Goal: Task Accomplishment & Management: Complete application form

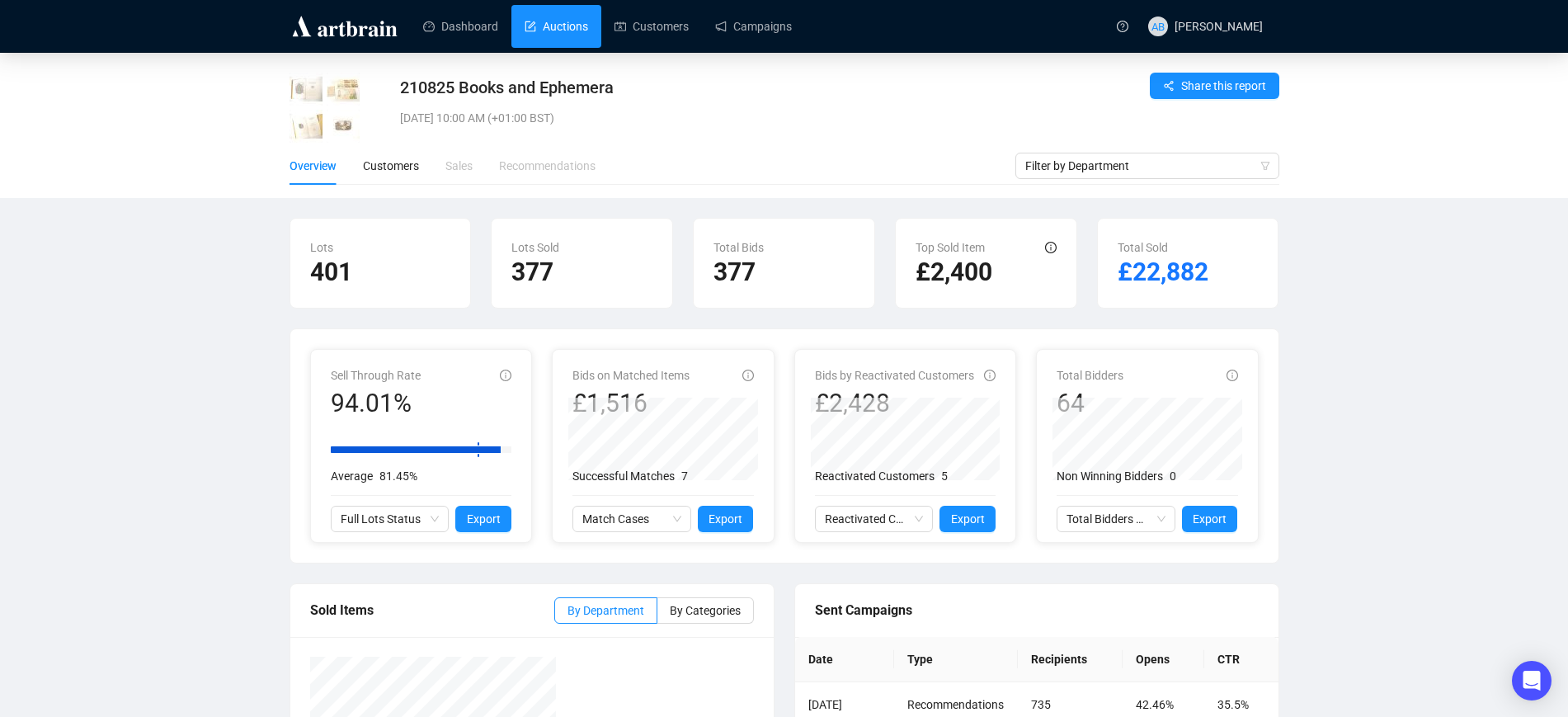
click at [564, 39] on link "Auctions" at bounding box center [557, 26] width 64 height 43
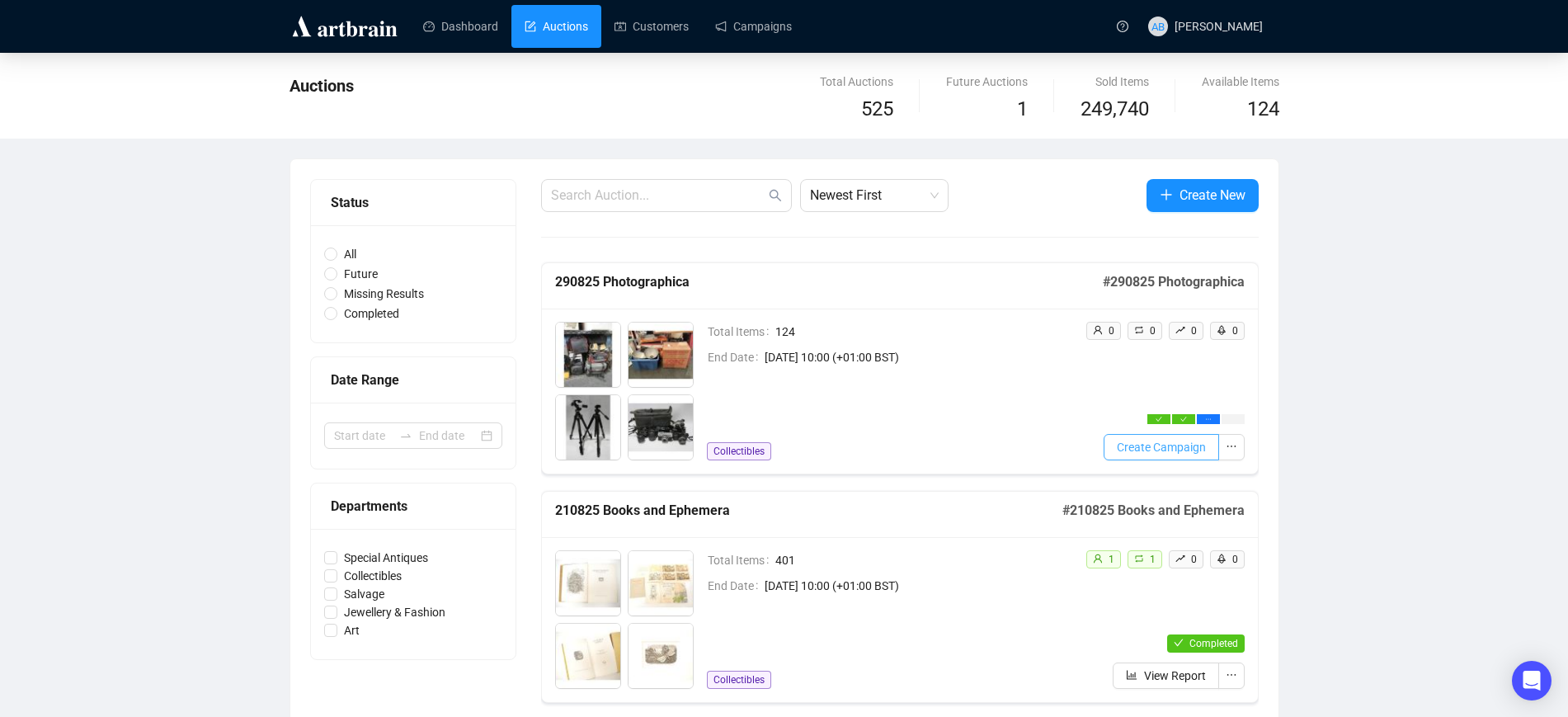
click at [1162, 447] on span "Create Campaign" at bounding box center [1161, 447] width 89 height 18
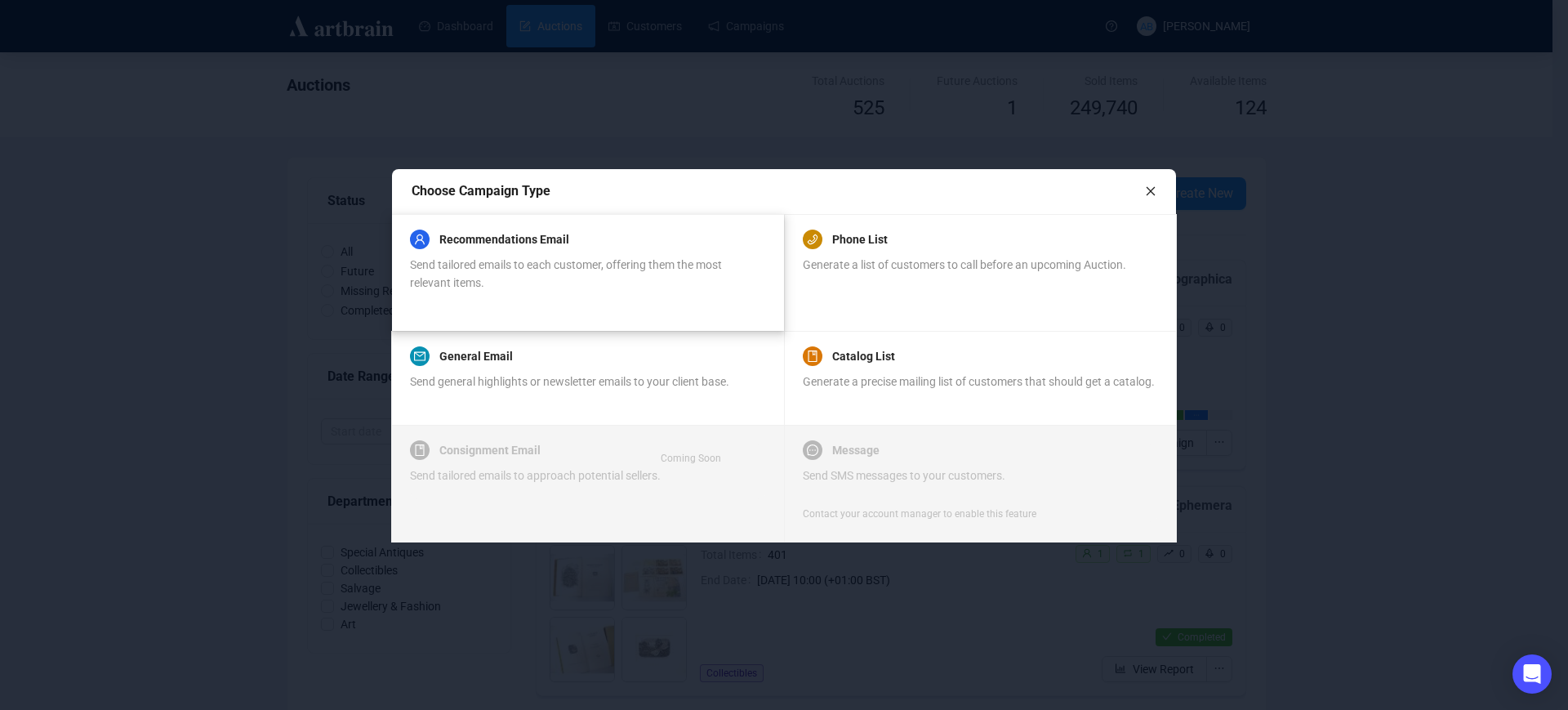
click at [604, 232] on div "Recommendations Email" at bounding box center [587, 239] width 354 height 20
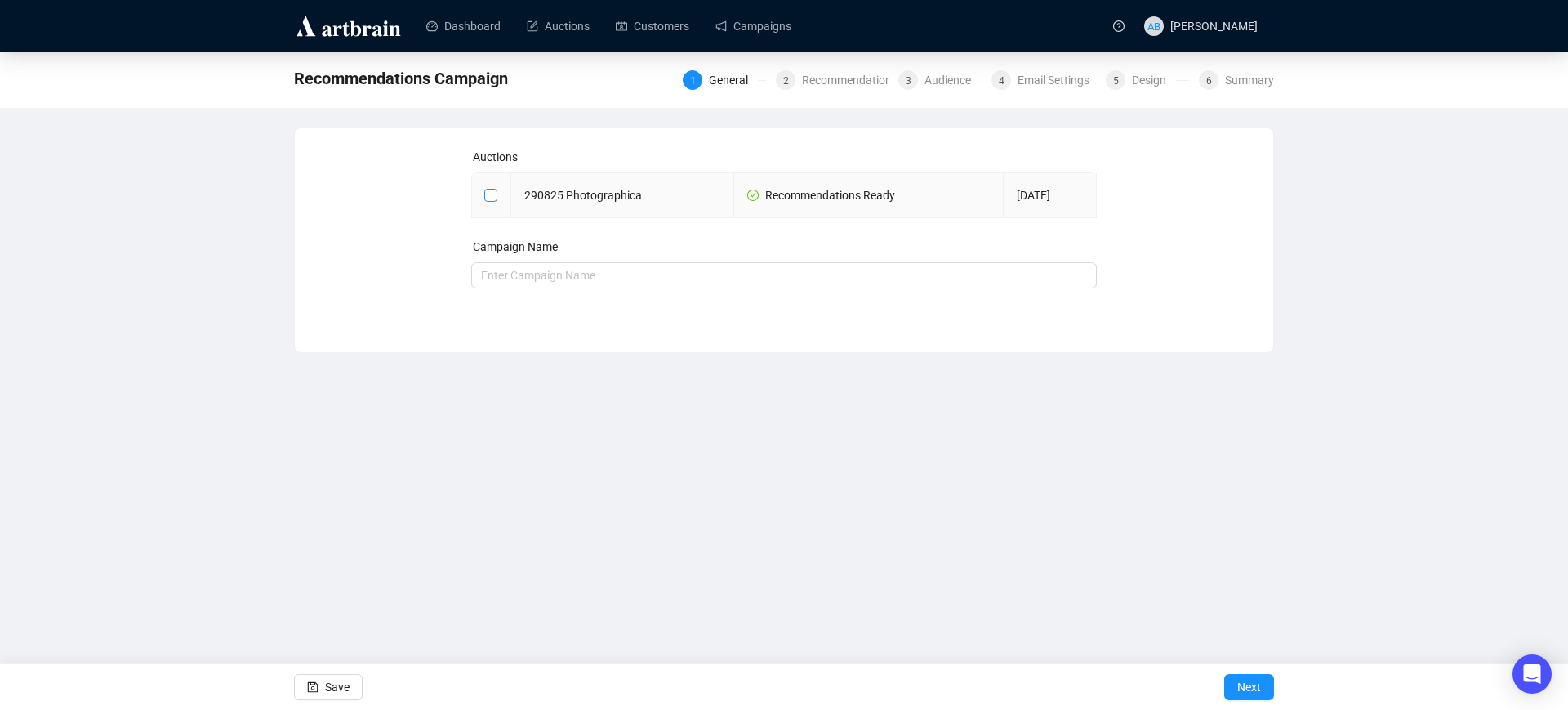
click at [486, 186] on label at bounding box center [491, 195] width 13 height 18
click at [486, 189] on input "checkbox" at bounding box center [490, 194] width 12 height 12
checkbox input "true"
type input "290825 Photographica Campaign"
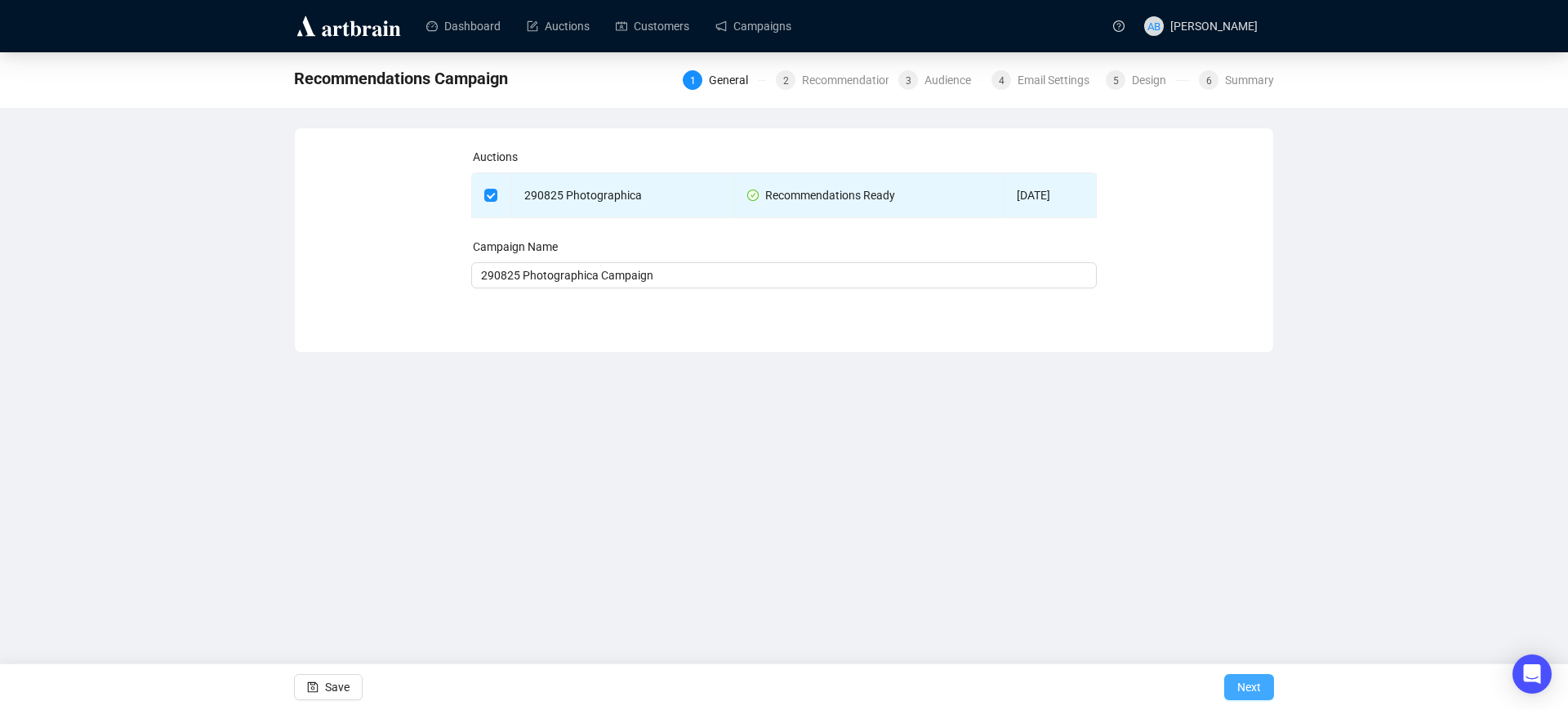
click at [1240, 684] on span "Next" at bounding box center [1249, 686] width 24 height 46
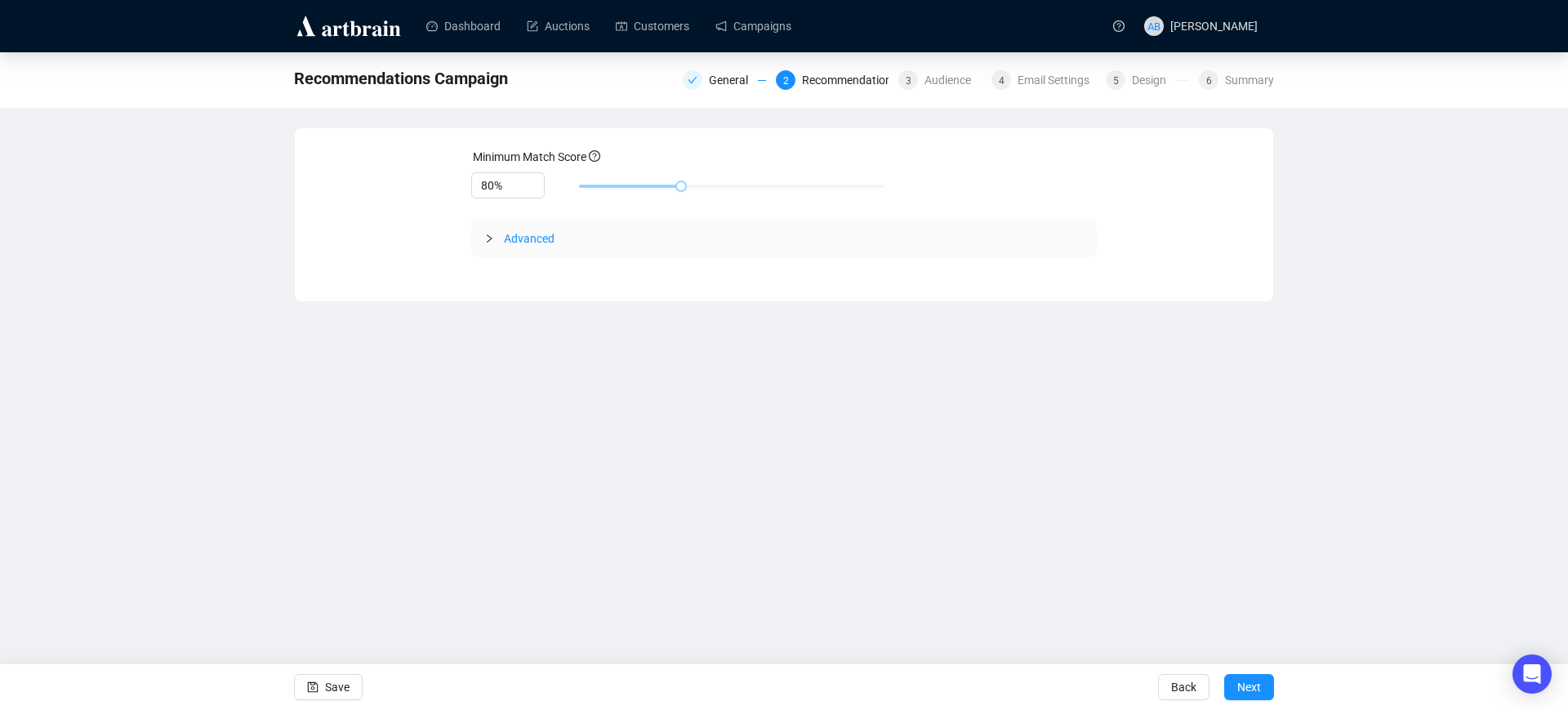
click at [540, 235] on span "Advanced" at bounding box center [529, 238] width 50 height 13
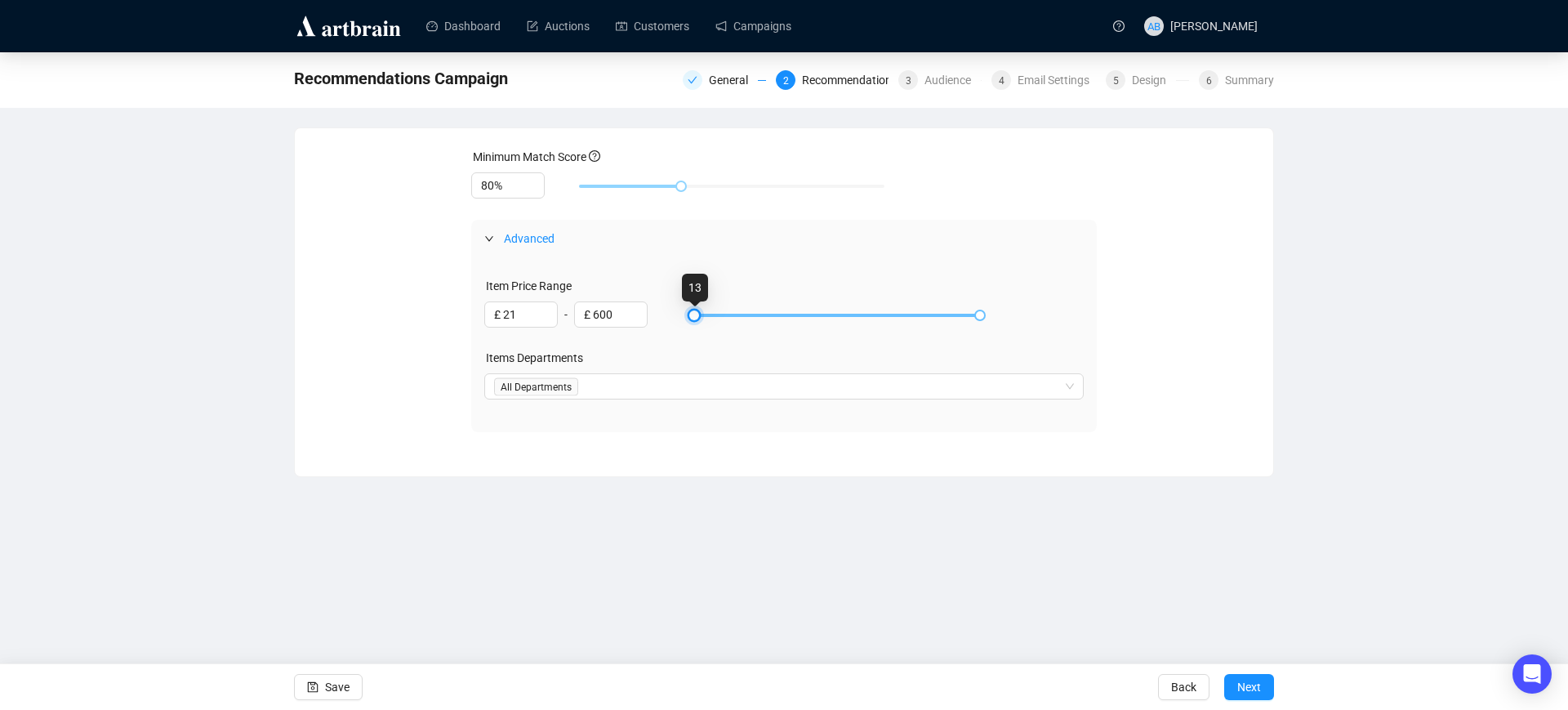
type input "£ 23"
click at [699, 311] on div at bounding box center [834, 315] width 291 height 10
click at [1246, 693] on span "Next" at bounding box center [1249, 686] width 24 height 46
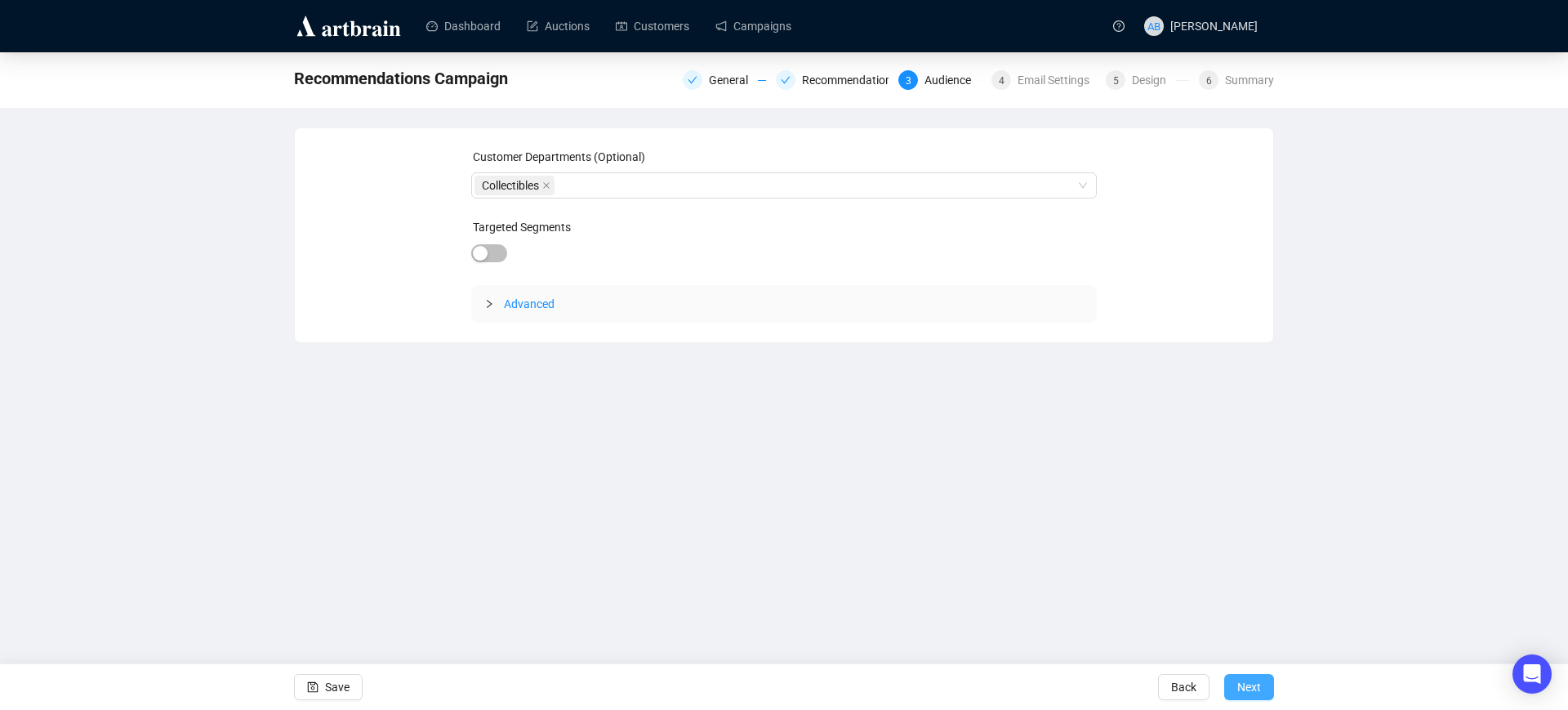
click at [1254, 695] on span "Next" at bounding box center [1249, 686] width 24 height 46
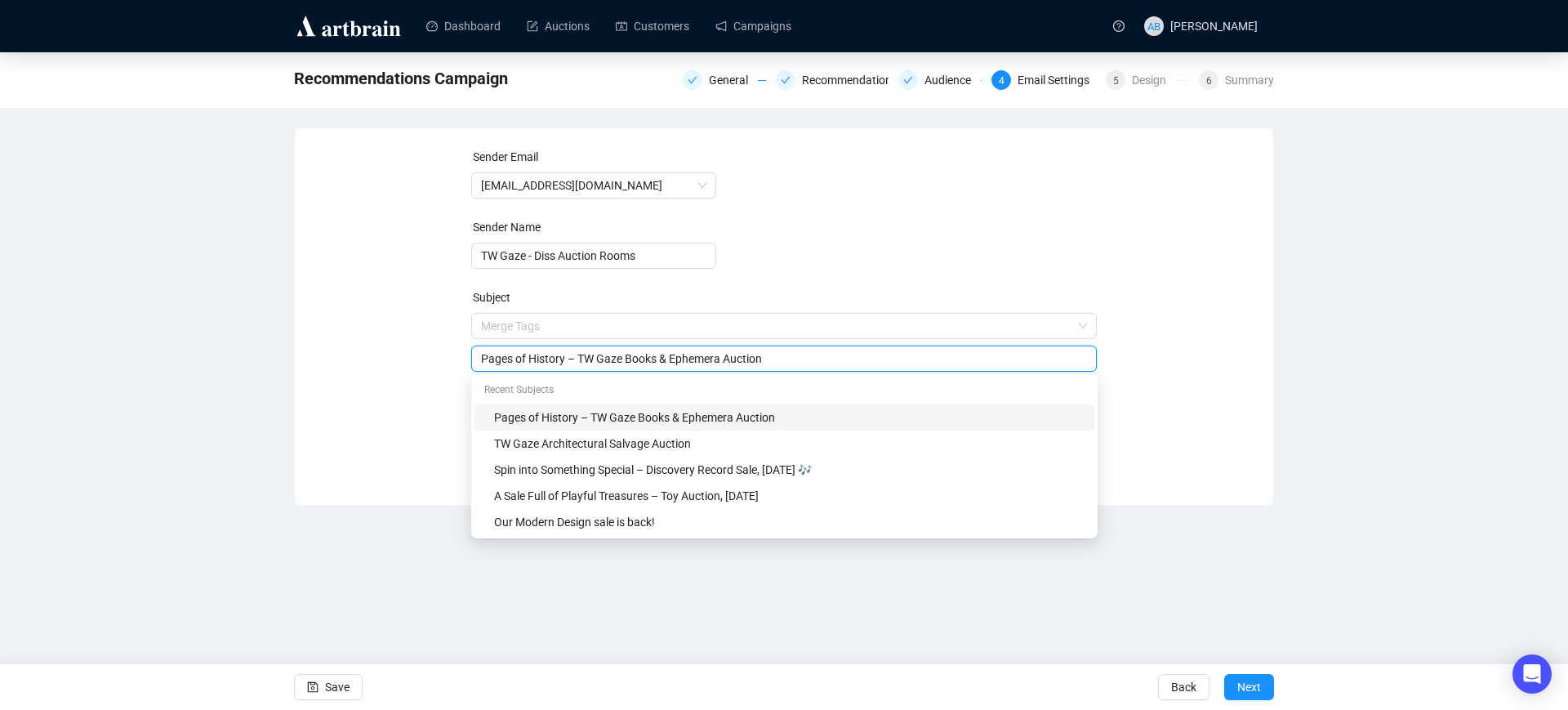
drag, startPoint x: 793, startPoint y: 332, endPoint x: 415, endPoint y: 324, distance: 378.1
click at [415, 324] on div "Sender Email [EMAIL_ADDRESS][DOMAIN_NAME] Sender Name TW Gaze - Diss Auction Ro…" at bounding box center [784, 305] width 939 height 314
paste input "Focus Your Lens on Our Upcoming Photographica Sale – [DATE] 📸"
type input "Focus Your Lens on Our Upcoming Photographica Sale – [DATE] 📸"
click at [431, 461] on div "Sender Email [EMAIL_ADDRESS][DOMAIN_NAME] Sender Name TW Gaze - Diss Auction Ro…" at bounding box center [784, 305] width 939 height 314
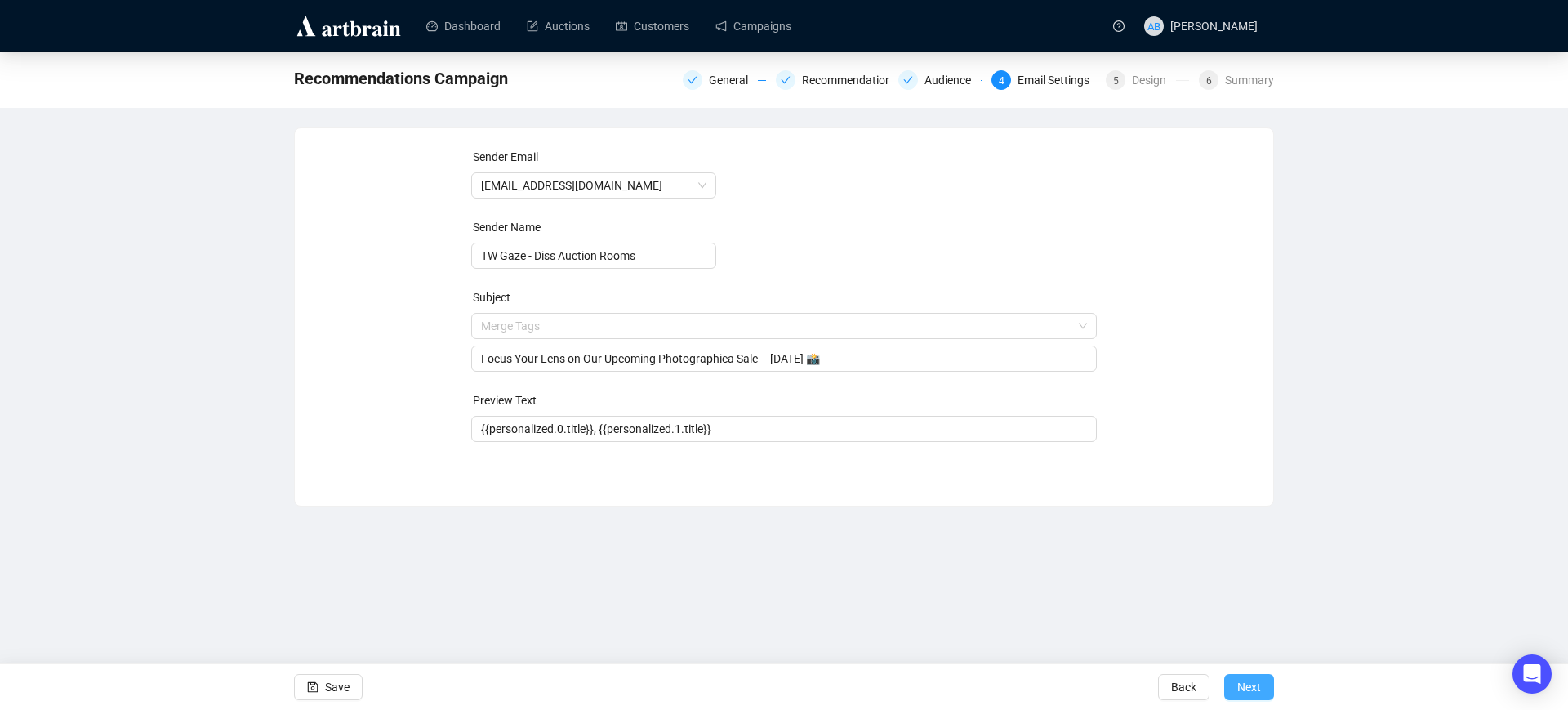
click at [1262, 687] on button "Next" at bounding box center [1249, 687] width 50 height 26
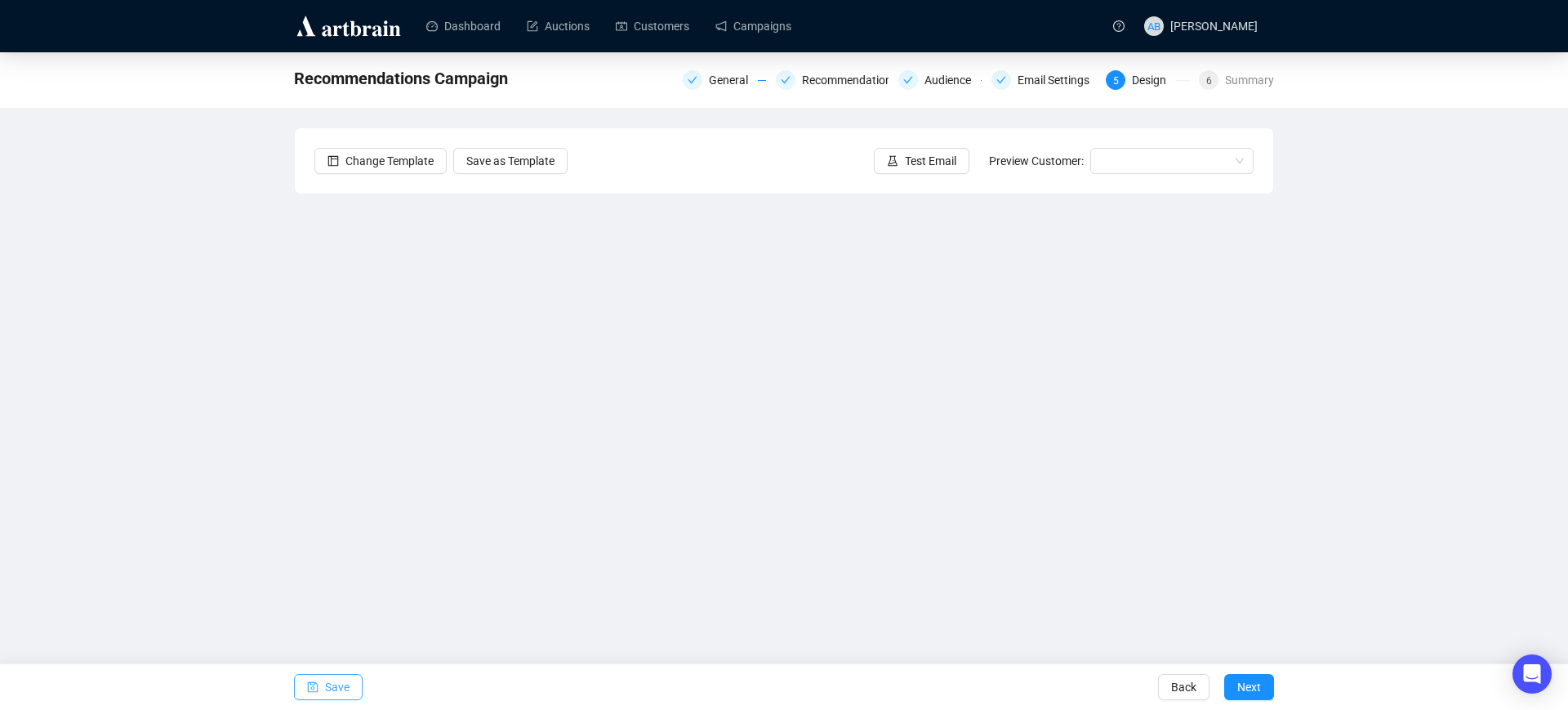
click at [318, 677] on span "button" at bounding box center [313, 686] width 12 height 46
click at [337, 684] on span "Save" at bounding box center [338, 686] width 25 height 46
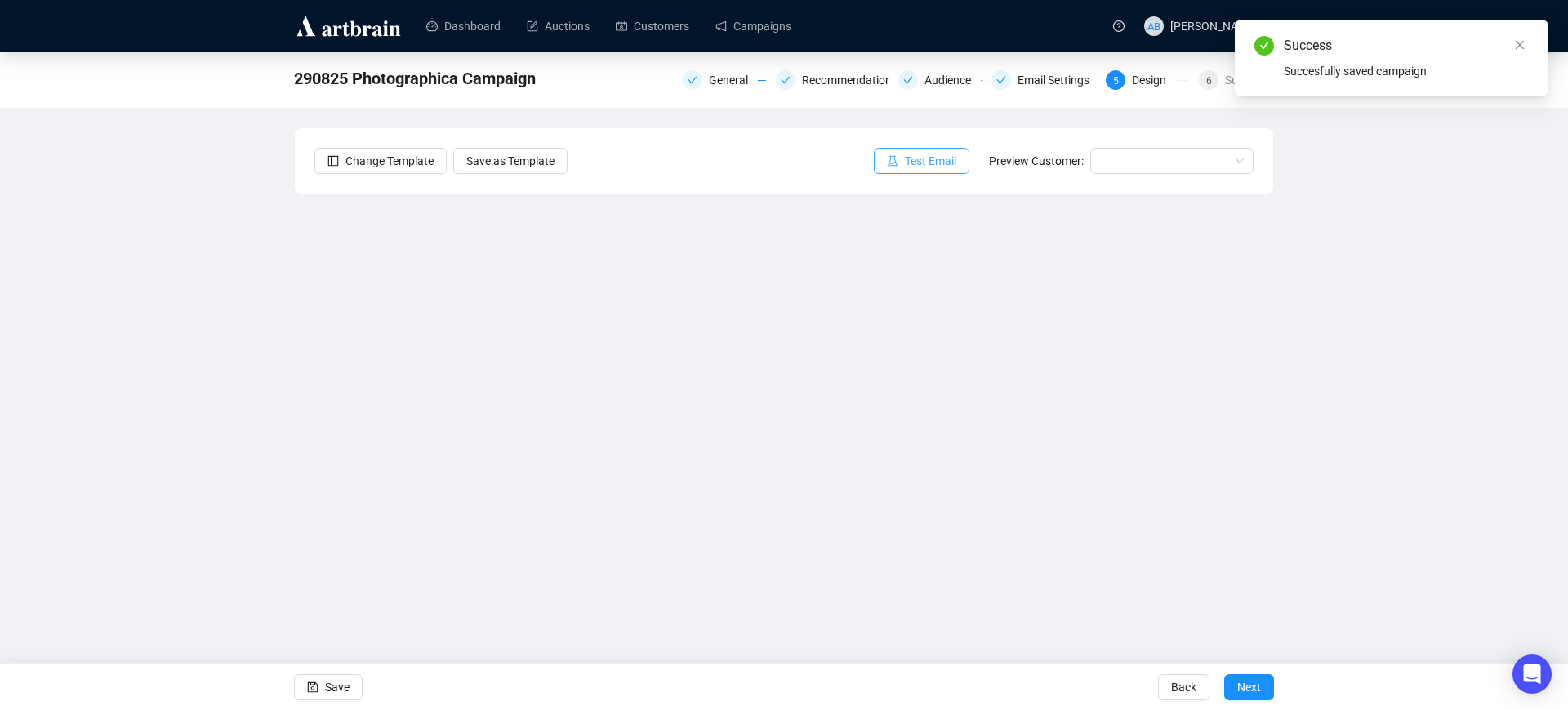
click at [928, 166] on span "Test Email" at bounding box center [930, 161] width 51 height 18
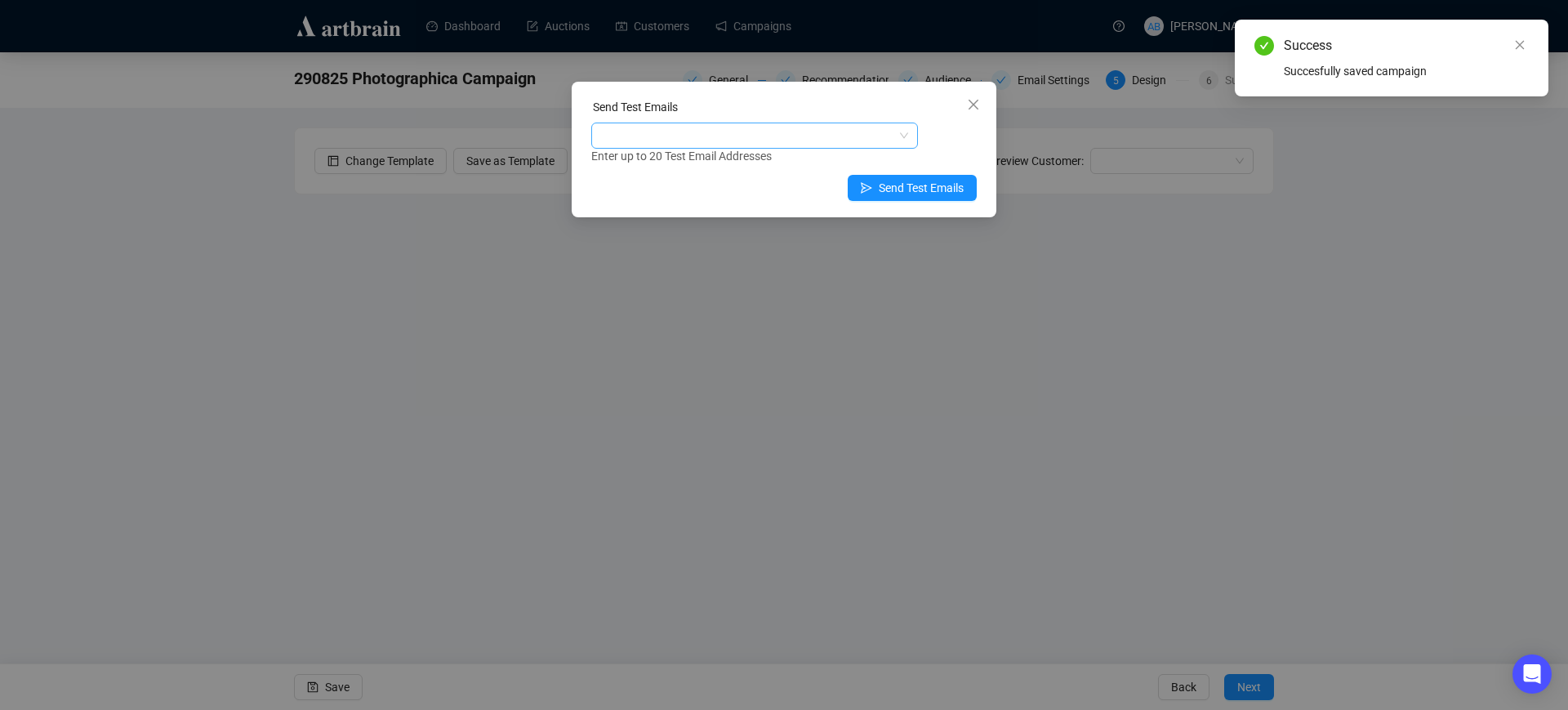
click at [730, 134] on div at bounding box center [746, 136] width 303 height 23
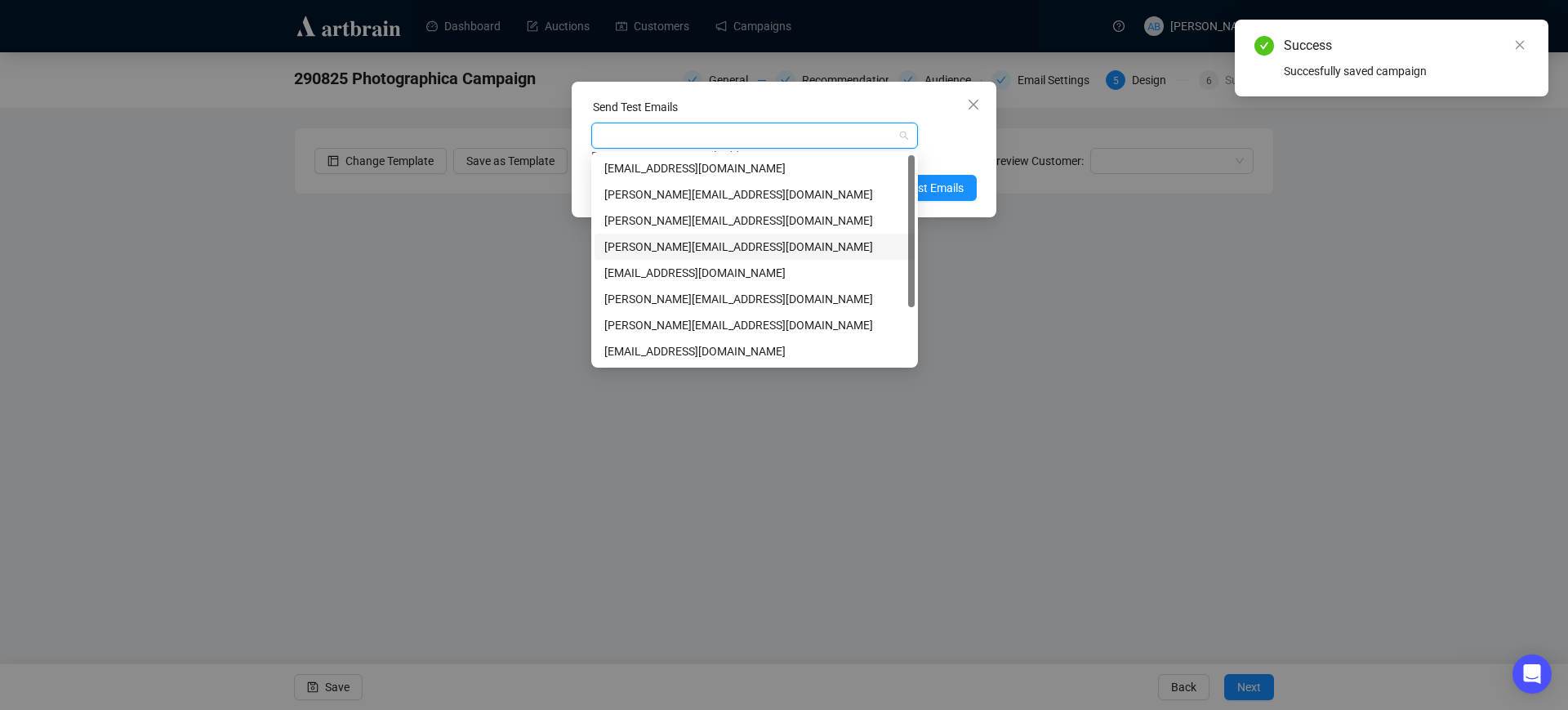
click at [685, 247] on div "[PERSON_NAME][EMAIL_ADDRESS][DOMAIN_NAME]" at bounding box center [754, 247] width 300 height 18
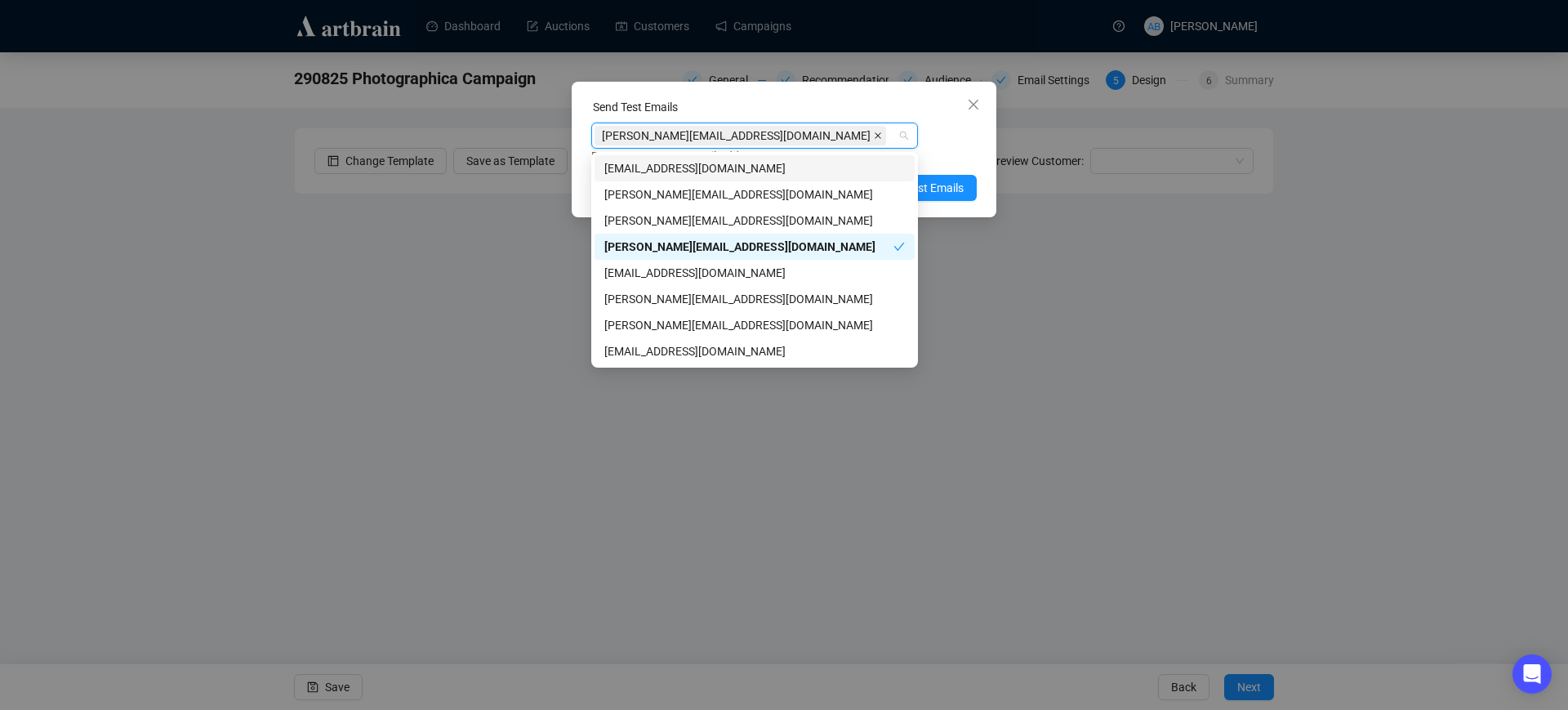
click at [874, 135] on icon "close" at bounding box center [878, 136] width 8 height 8
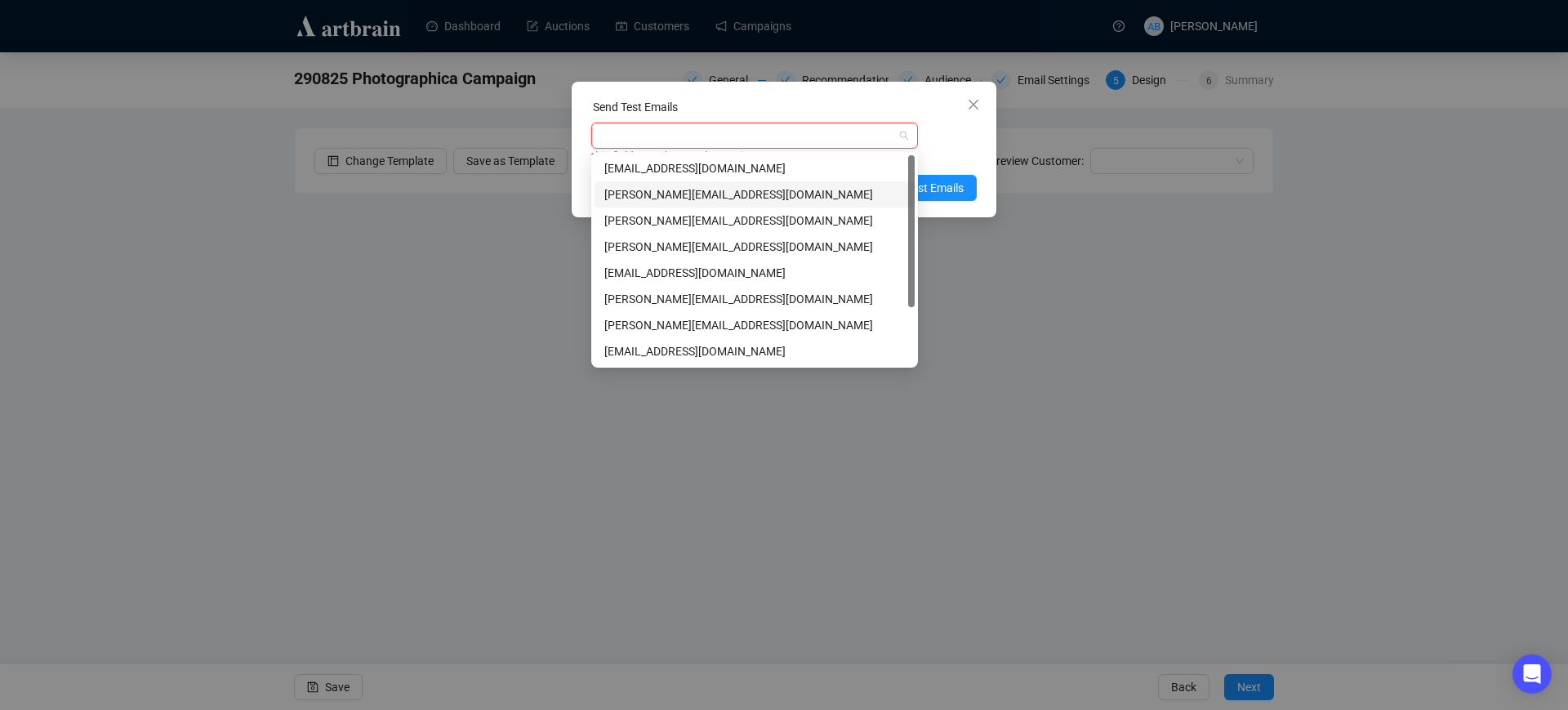
click at [691, 196] on div "[PERSON_NAME][EMAIL_ADDRESS][DOMAIN_NAME]" at bounding box center [754, 194] width 300 height 18
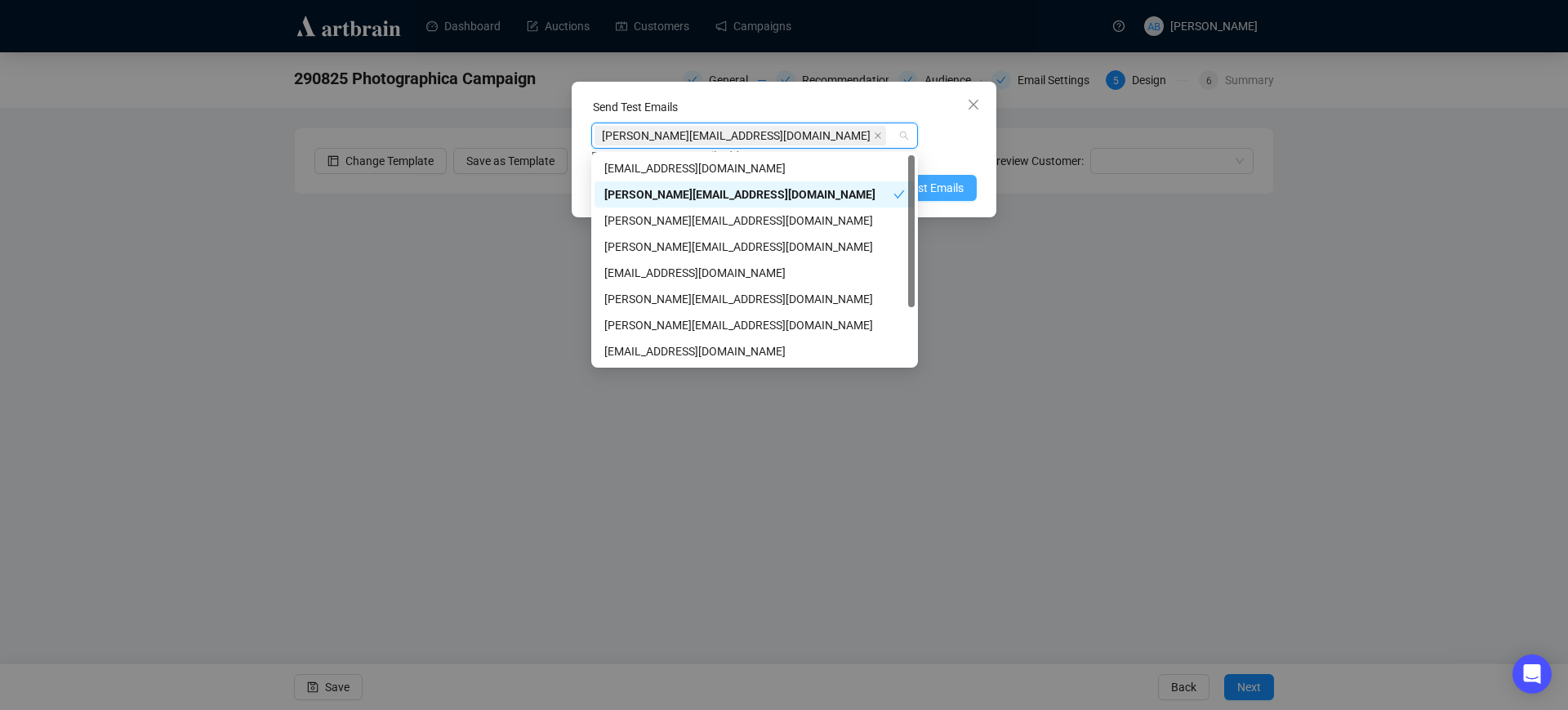
click at [952, 185] on span "Send Test Emails" at bounding box center [921, 188] width 85 height 18
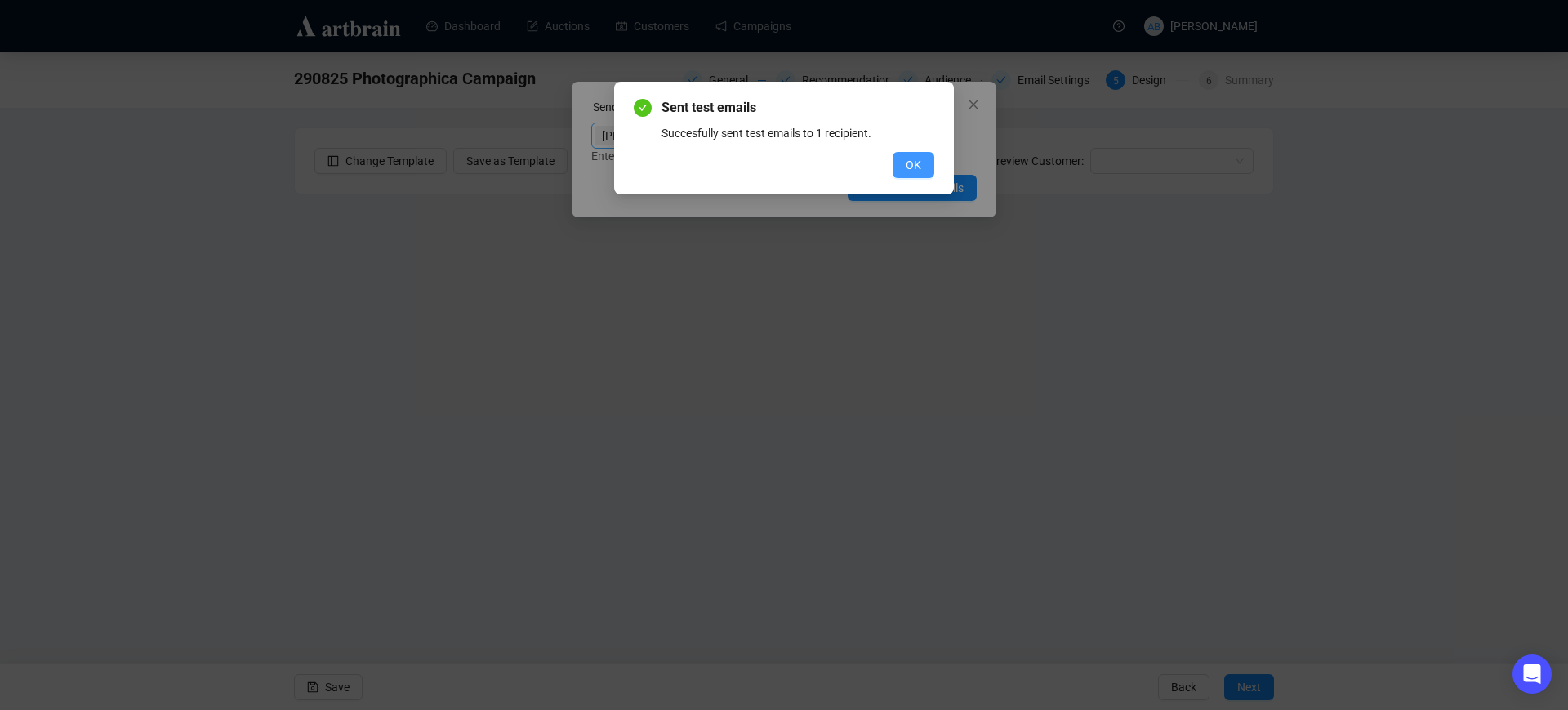
click at [919, 162] on span "OK" at bounding box center [913, 165] width 16 height 18
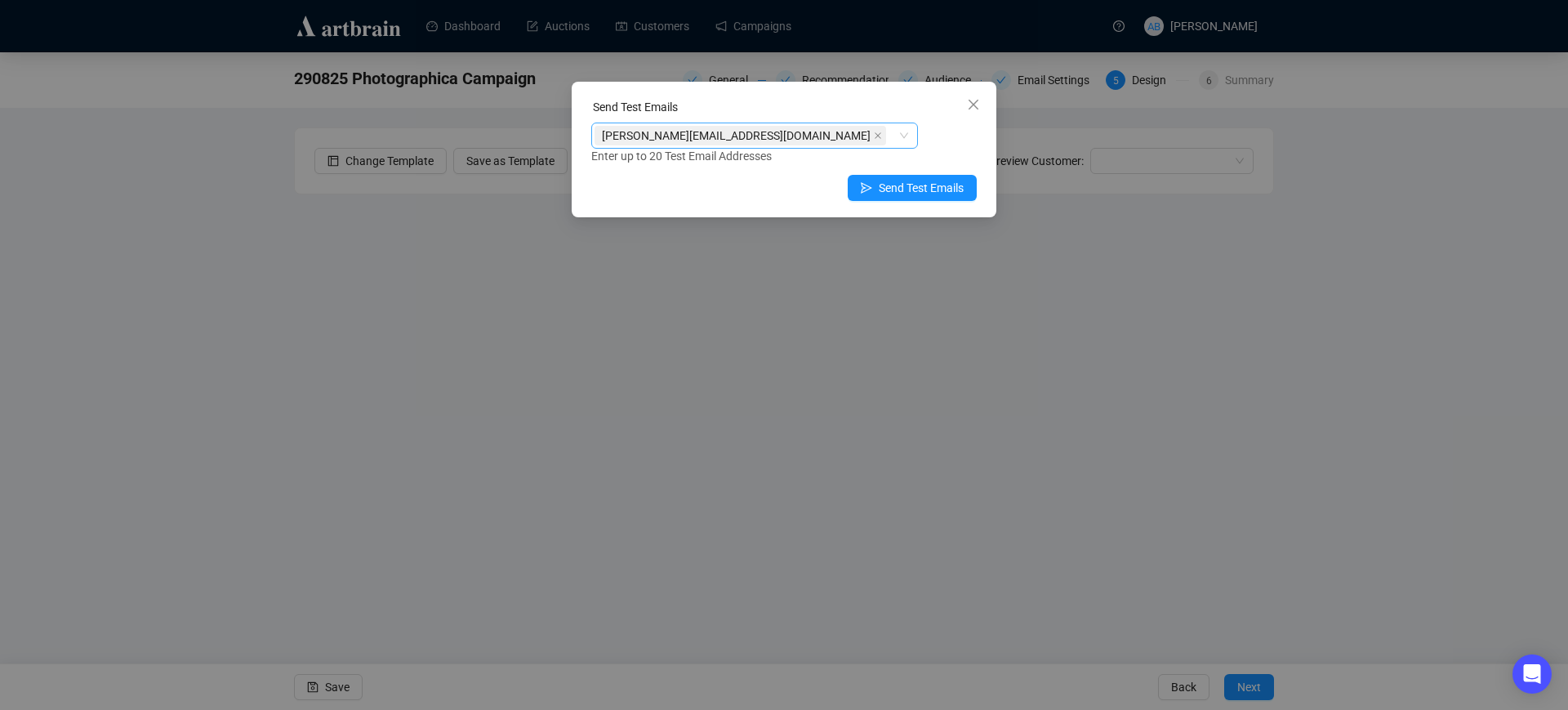
click at [970, 122] on div "[PERSON_NAME][EMAIL_ADDRESS][DOMAIN_NAME] Enter up to 20 Test Email Addresses" at bounding box center [784, 143] width 386 height 42
click at [966, 112] on button "Close" at bounding box center [974, 105] width 26 height 26
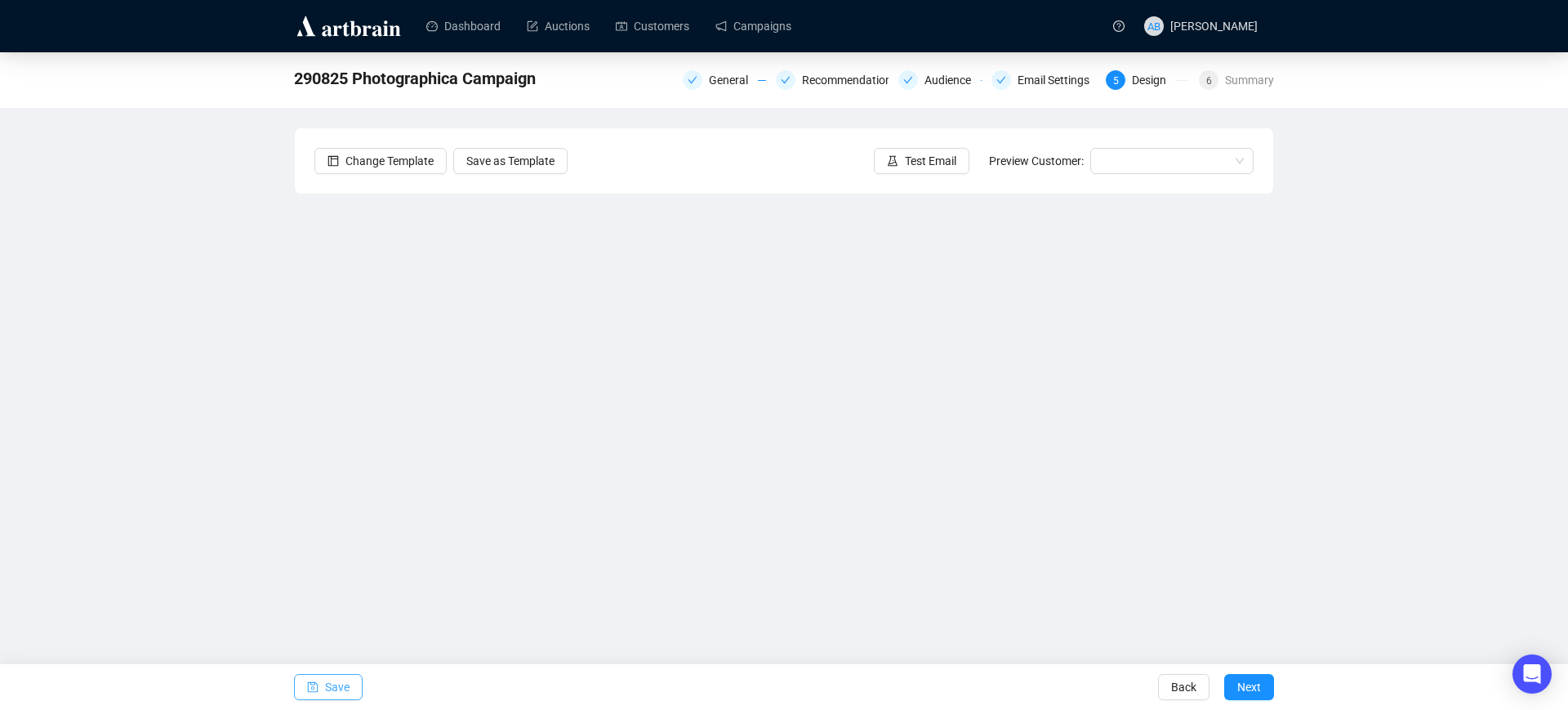
click at [324, 681] on button "Save" at bounding box center [328, 687] width 69 height 26
click at [342, 680] on span "Save" at bounding box center [338, 686] width 25 height 46
click at [953, 153] on span "Test Email" at bounding box center [930, 161] width 51 height 18
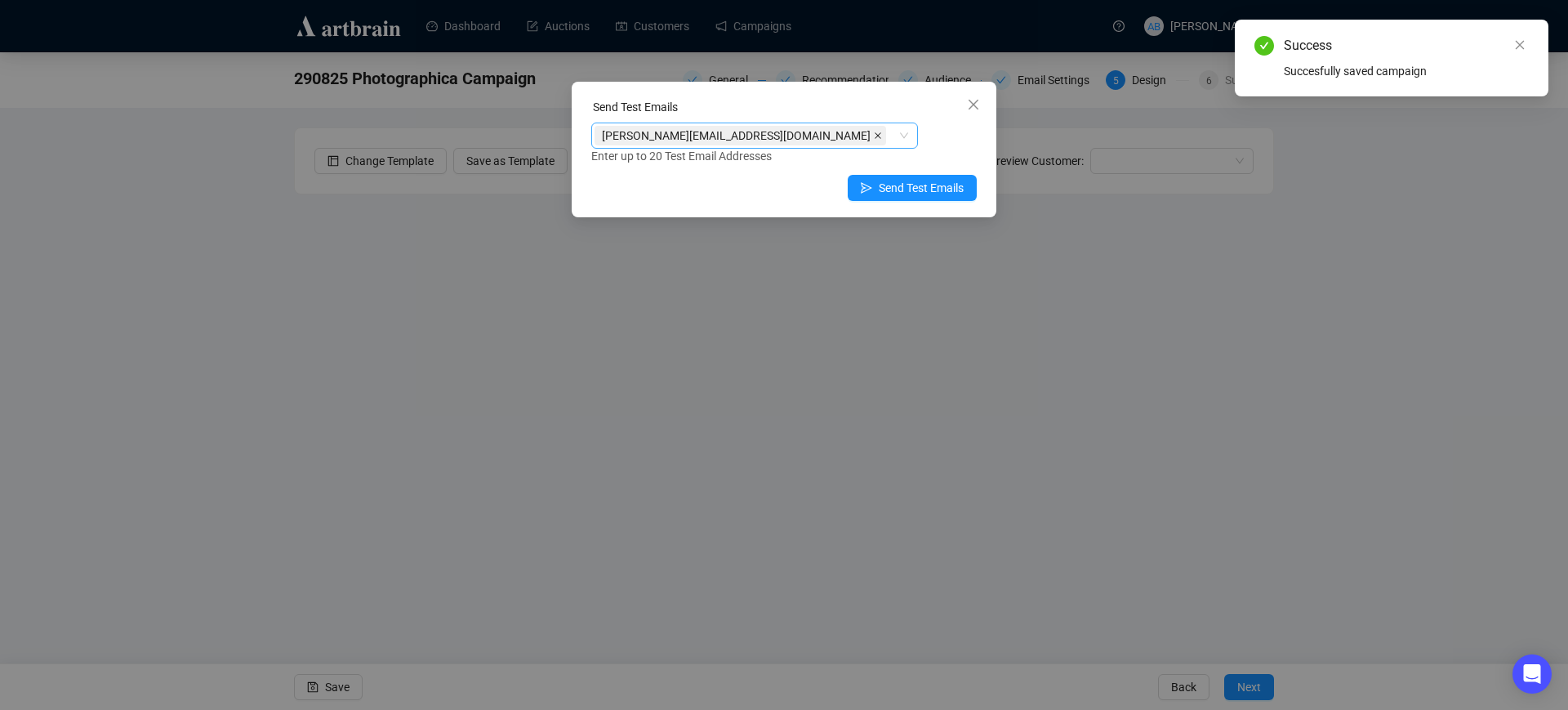
click at [874, 132] on icon "close" at bounding box center [878, 136] width 8 height 8
click at [902, 142] on div at bounding box center [754, 136] width 327 height 26
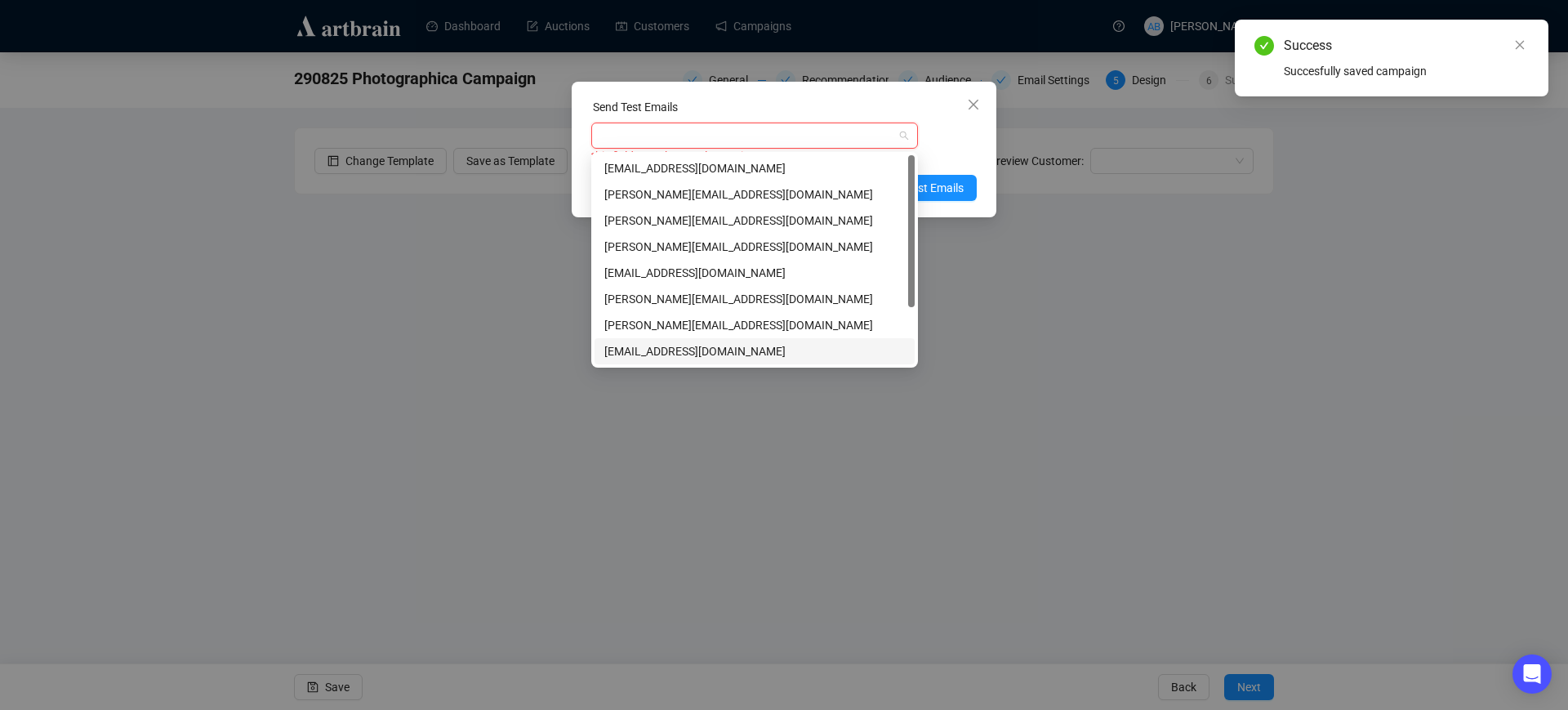
click at [656, 357] on div "[EMAIL_ADDRESS][DOMAIN_NAME]" at bounding box center [754, 352] width 300 height 18
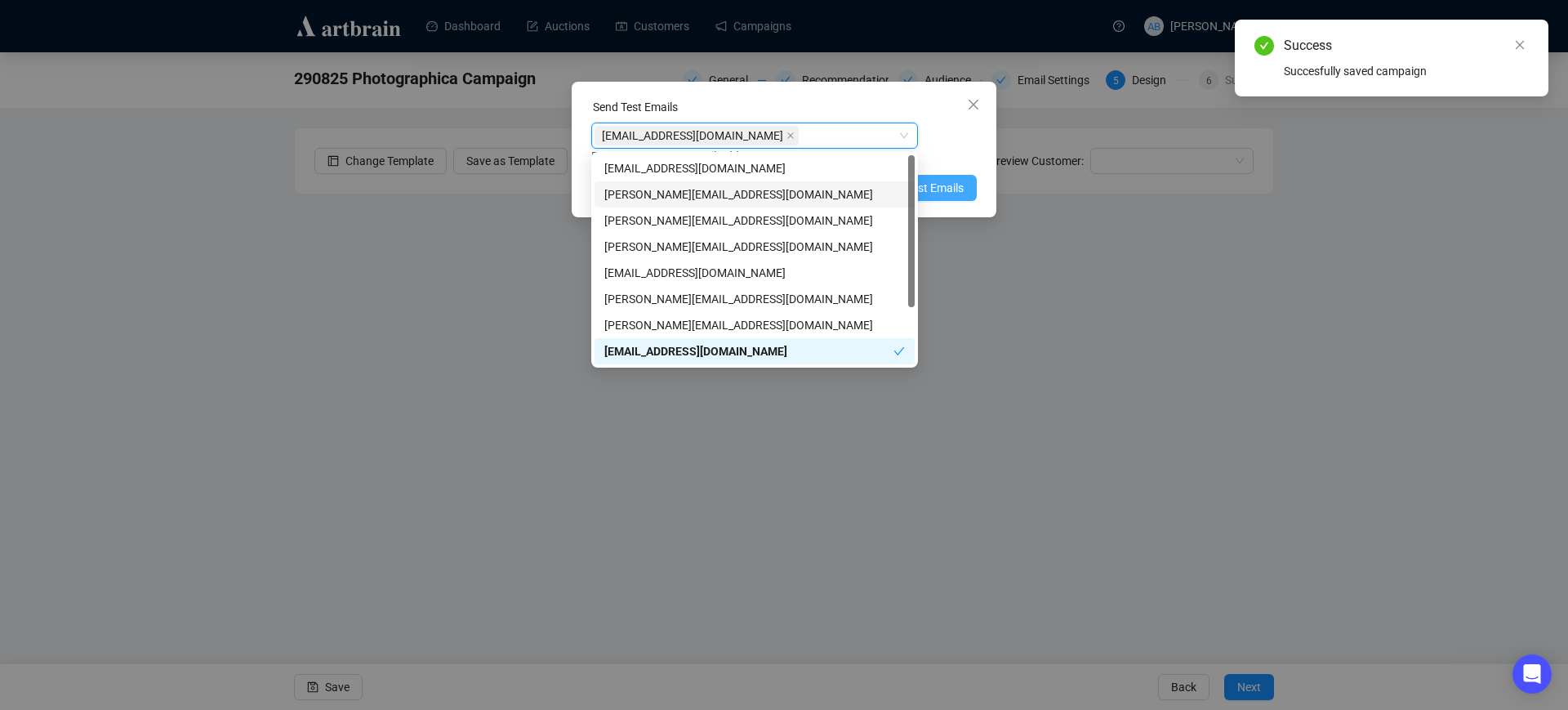
click at [933, 184] on span "Send Test Emails" at bounding box center [921, 188] width 85 height 18
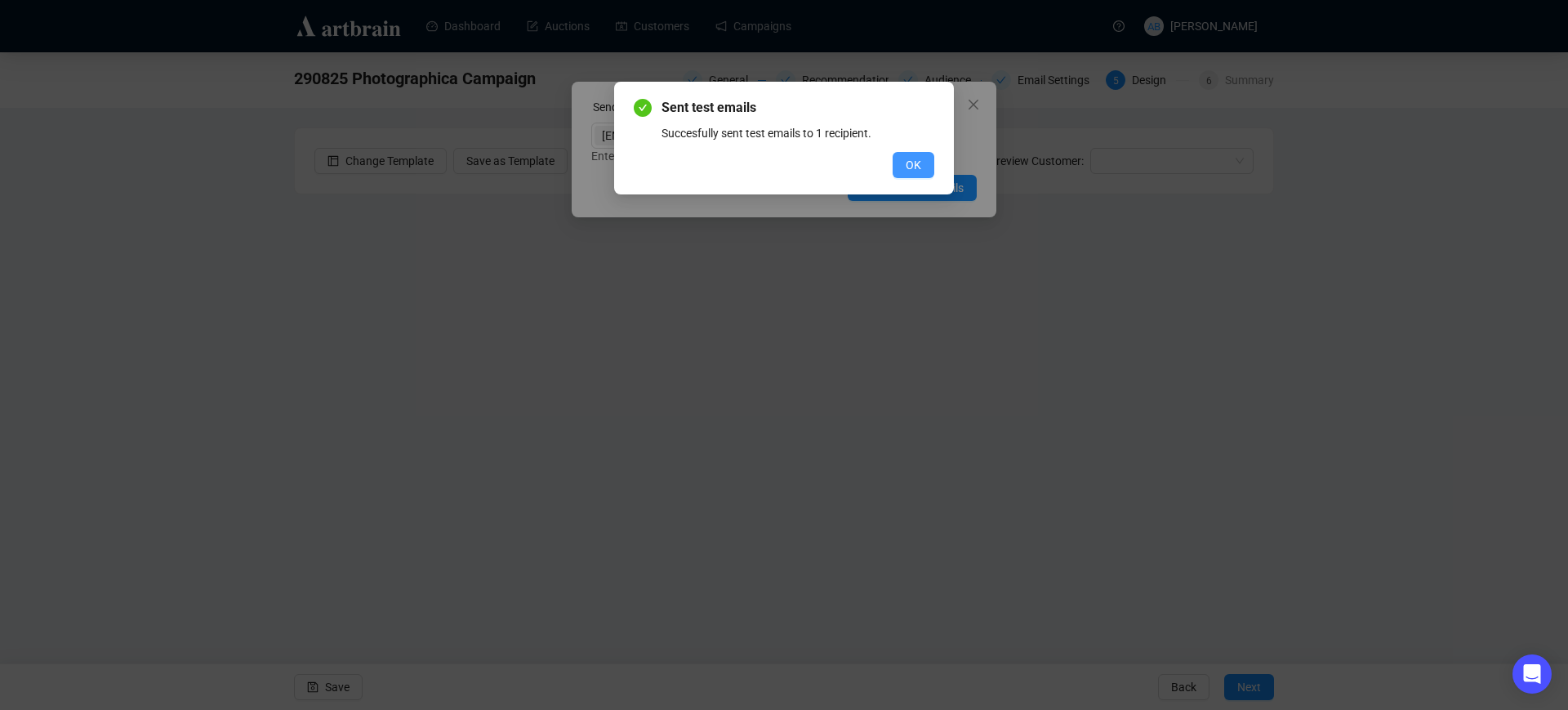
click at [910, 165] on span "OK" at bounding box center [913, 165] width 16 height 18
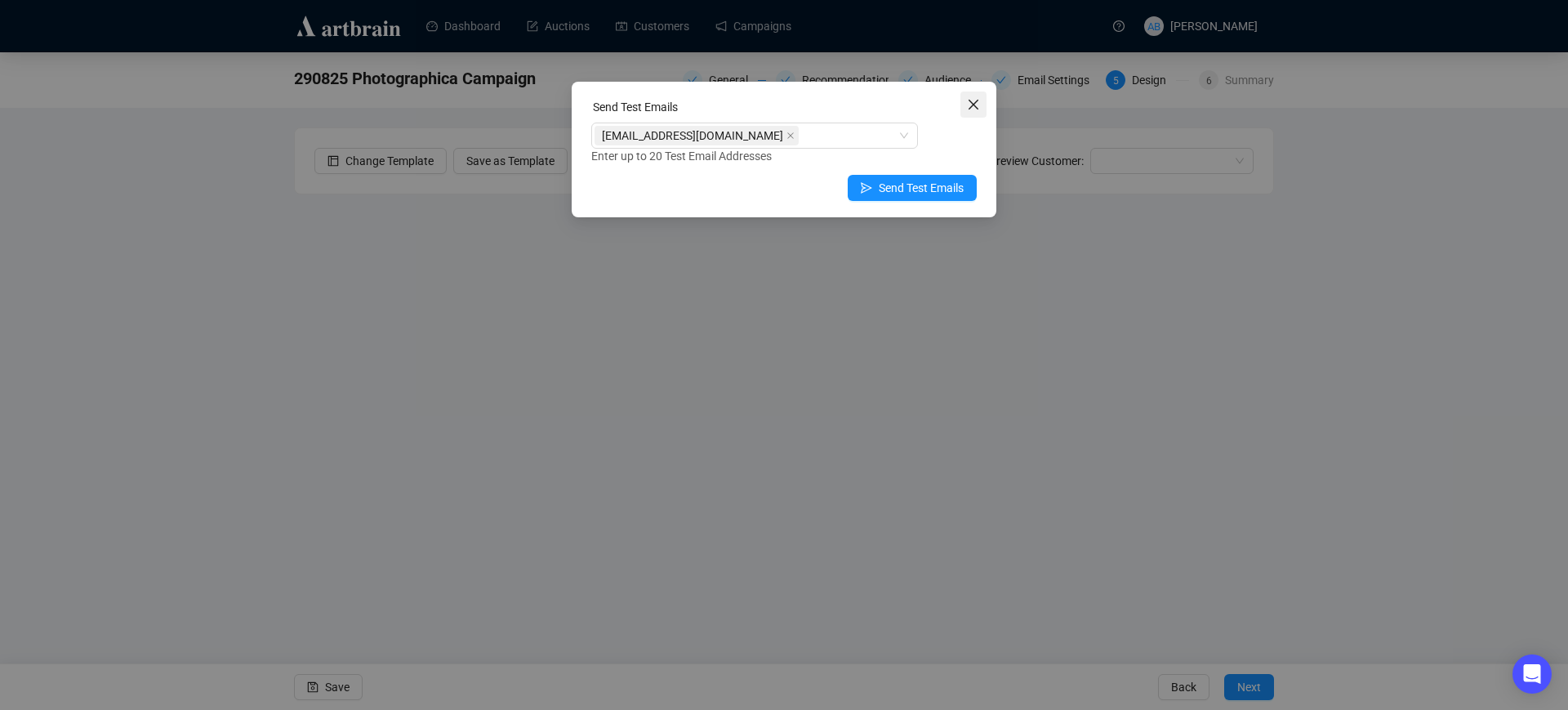
click at [976, 101] on icon "close" at bounding box center [973, 104] width 10 height 10
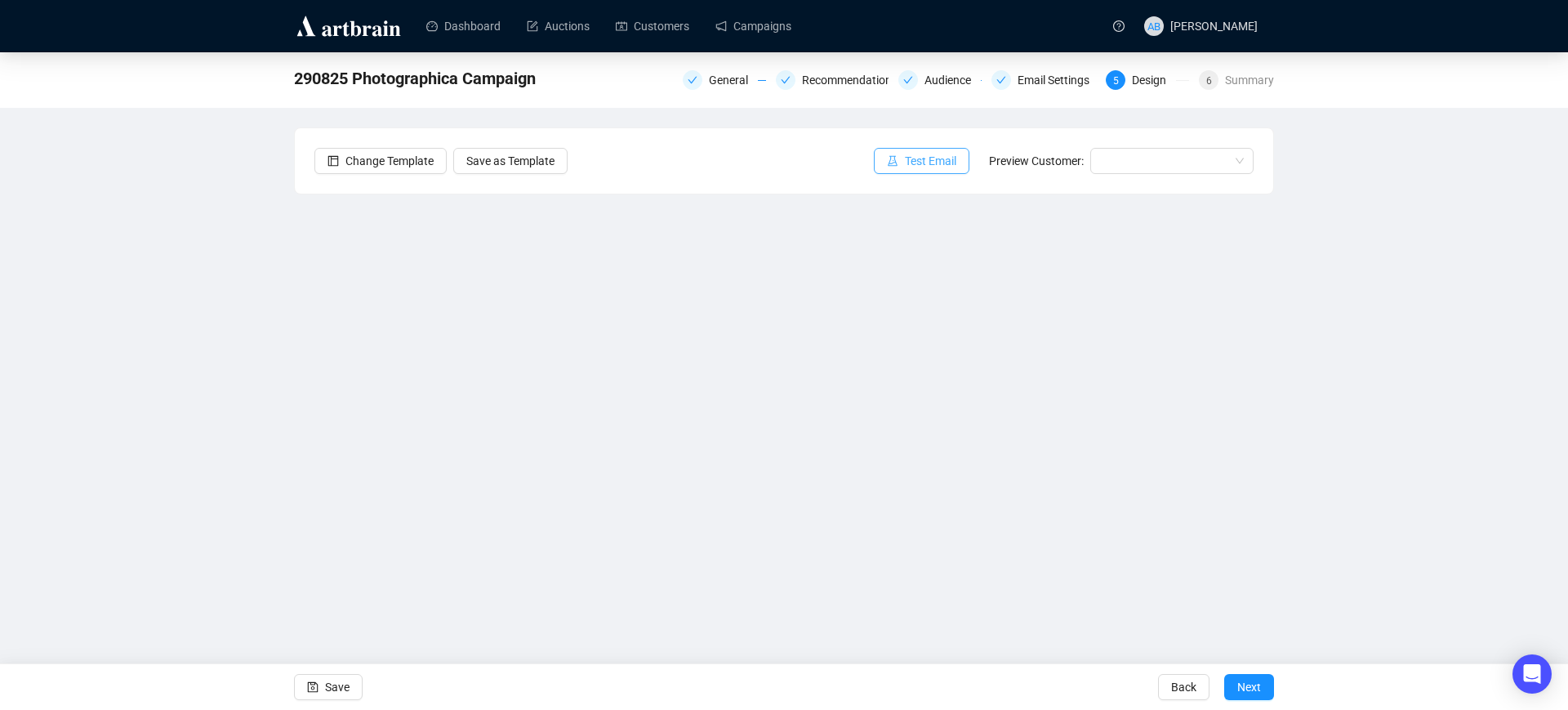
click at [940, 161] on span "Test Email" at bounding box center [930, 161] width 51 height 18
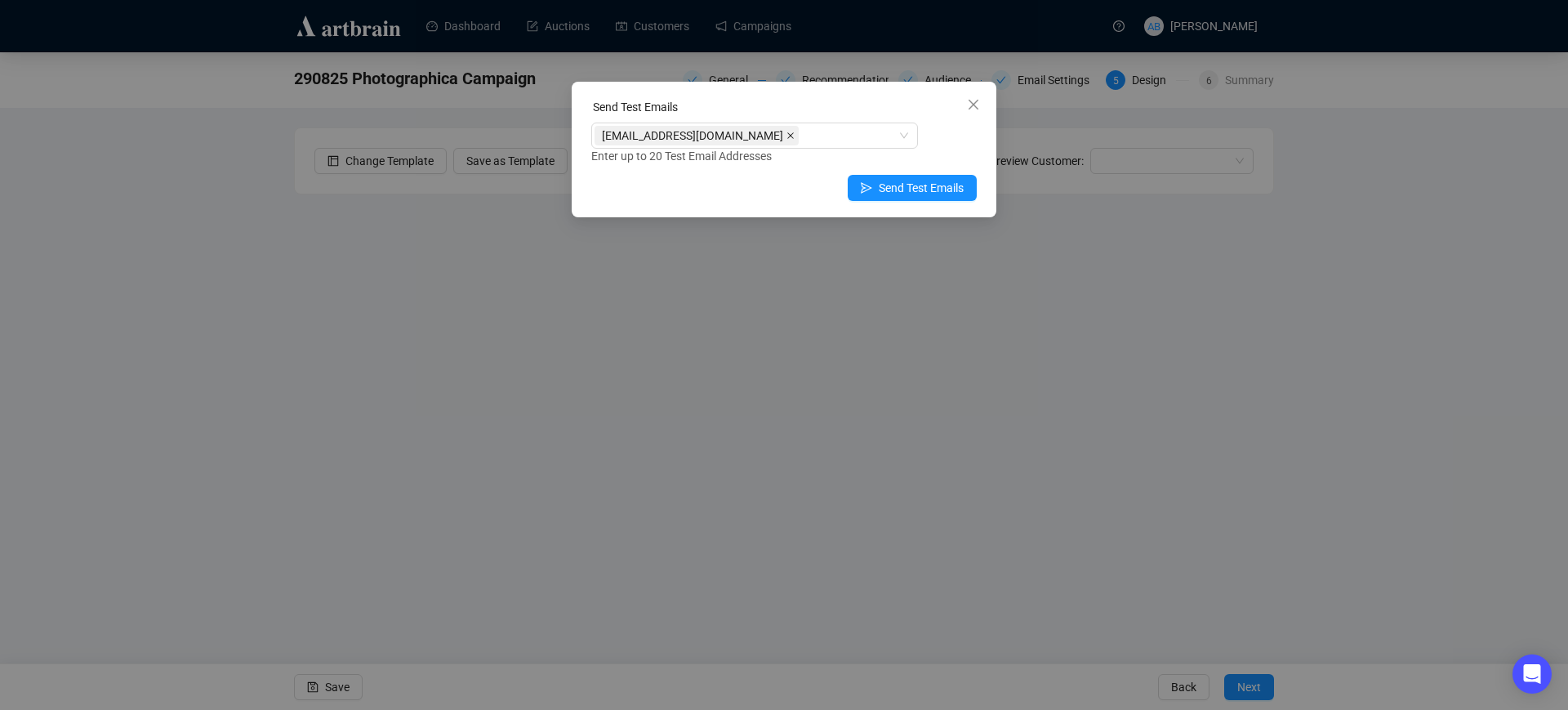
click at [786, 137] on icon "close" at bounding box center [790, 136] width 8 height 8
click at [900, 146] on div "this field must have at least 1 items" at bounding box center [784, 143] width 386 height 42
click at [904, 139] on div at bounding box center [754, 136] width 327 height 26
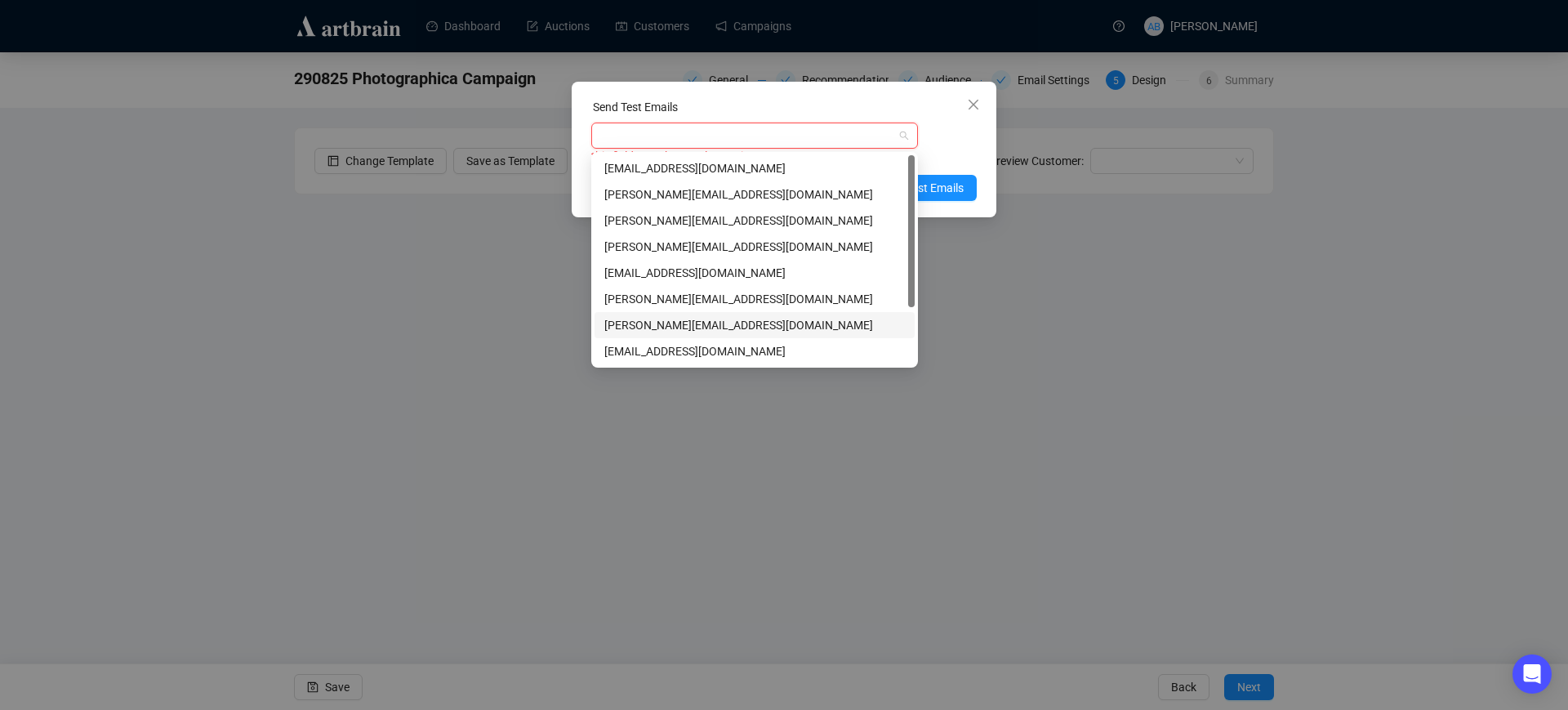
click at [696, 321] on div "[PERSON_NAME][EMAIL_ADDRESS][DOMAIN_NAME]" at bounding box center [754, 325] width 300 height 18
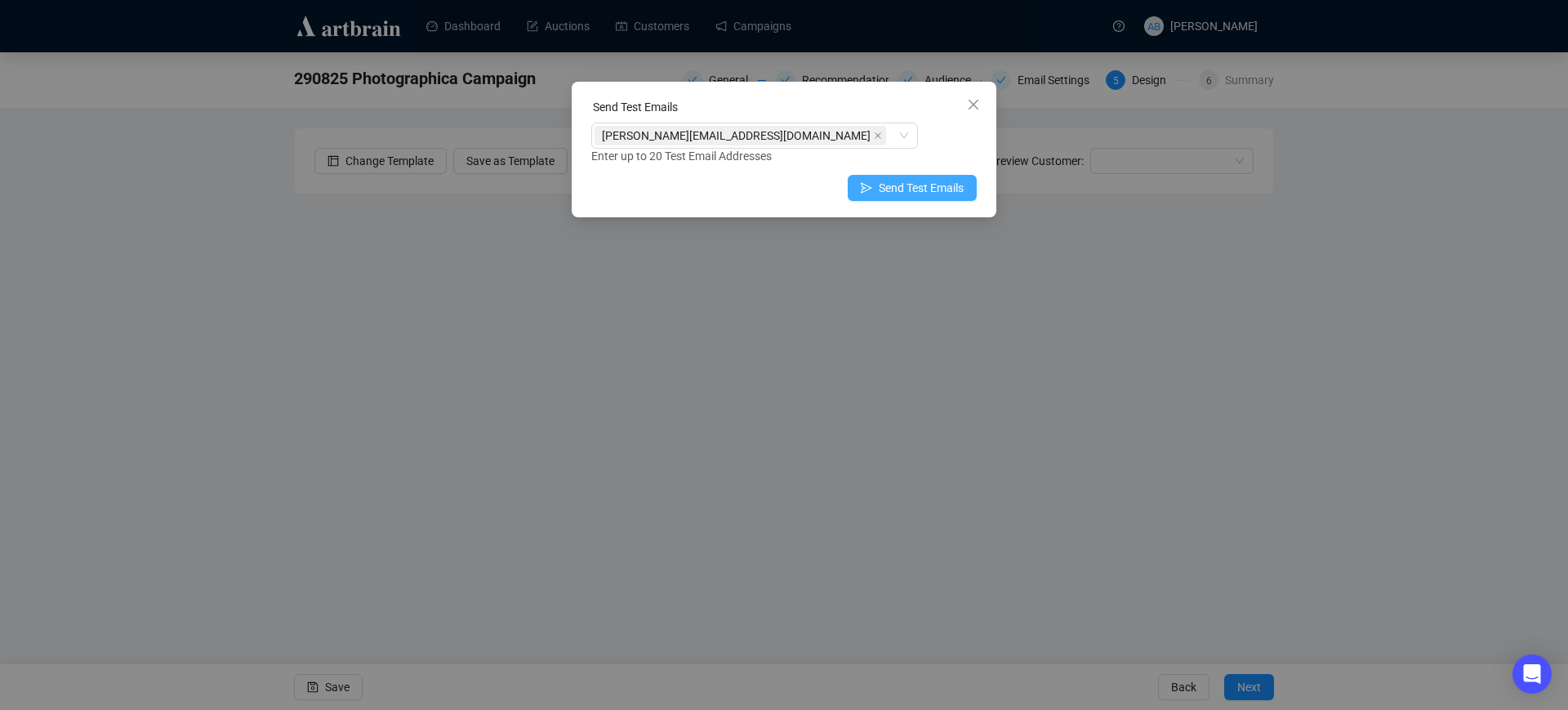
click at [949, 187] on span "Send Test Emails" at bounding box center [921, 188] width 85 height 18
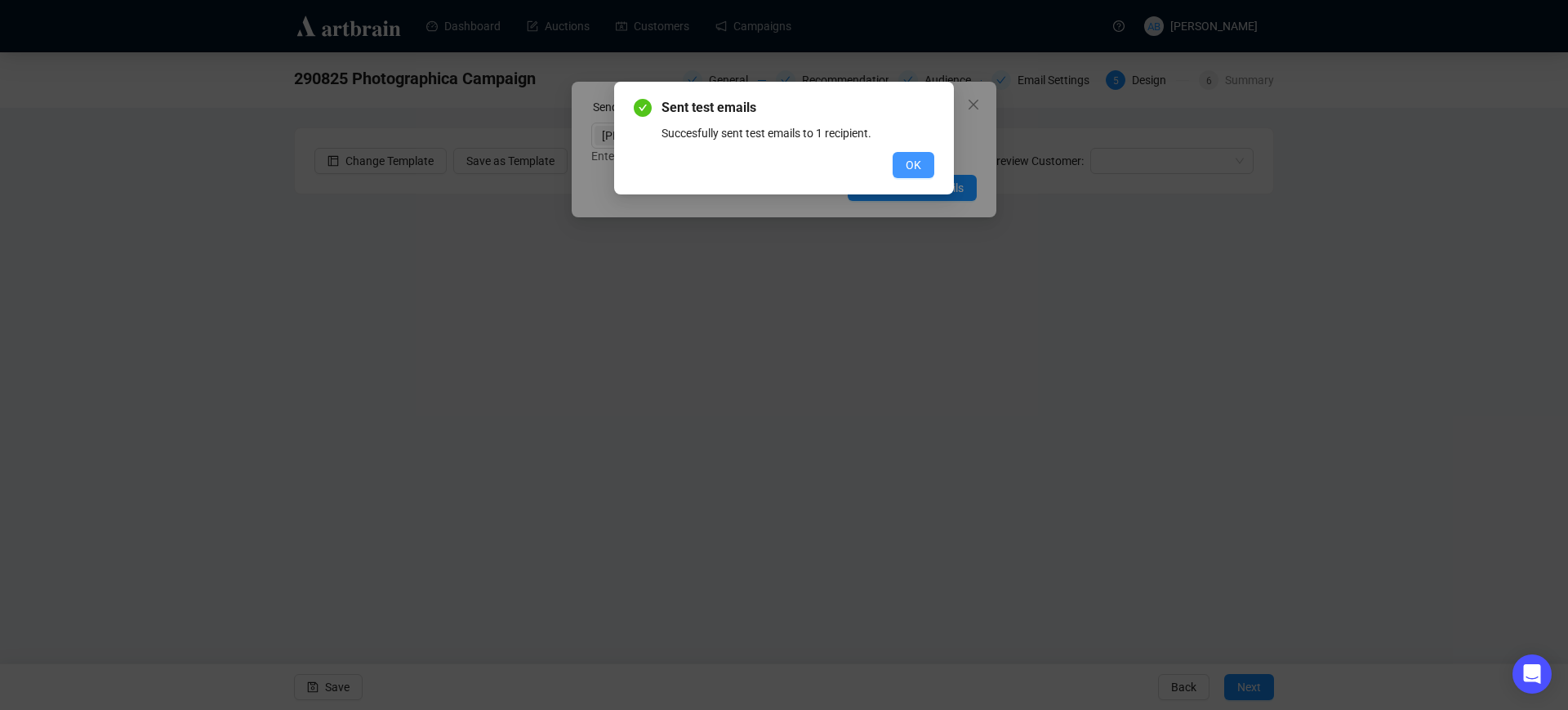
click at [925, 164] on button "OK" at bounding box center [913, 166] width 41 height 26
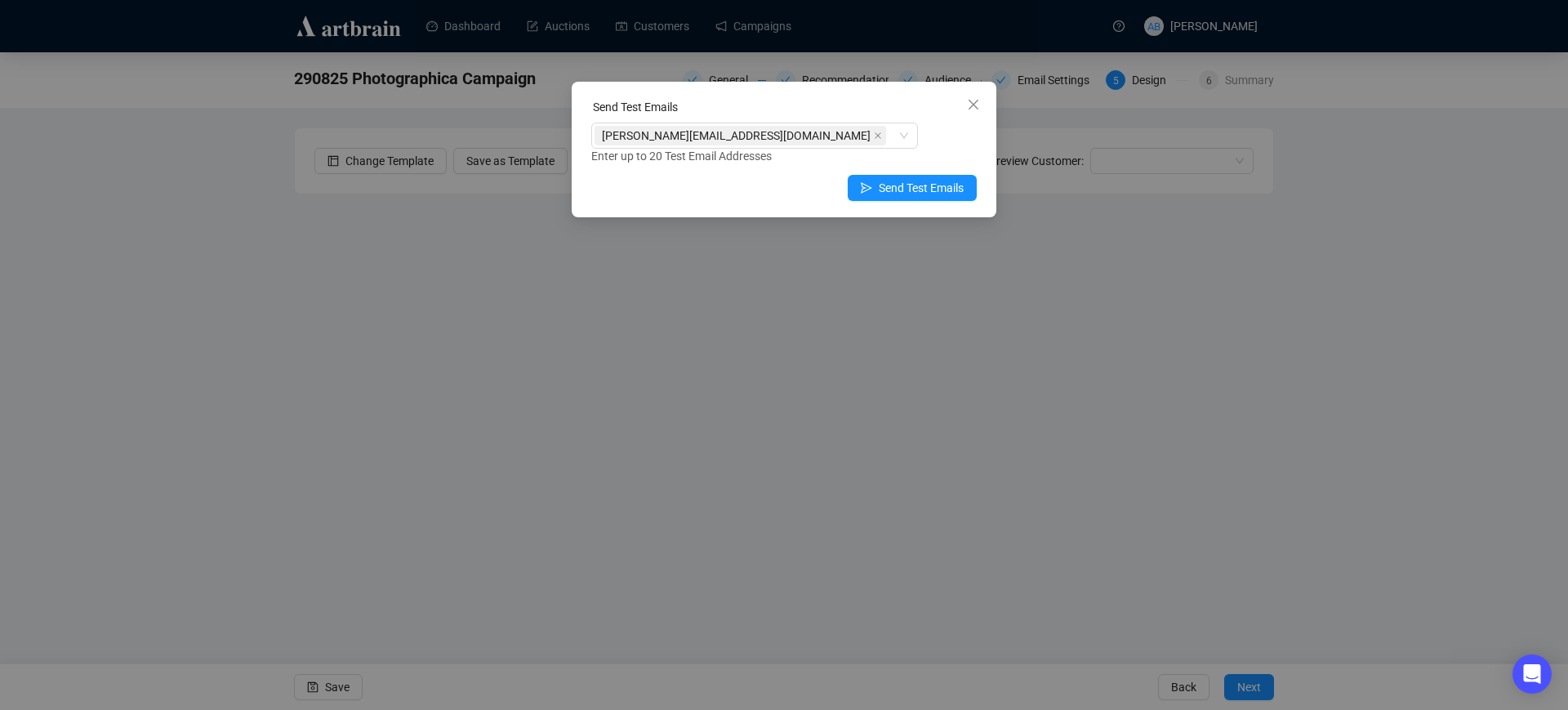
click at [980, 103] on span "Close" at bounding box center [974, 104] width 26 height 13
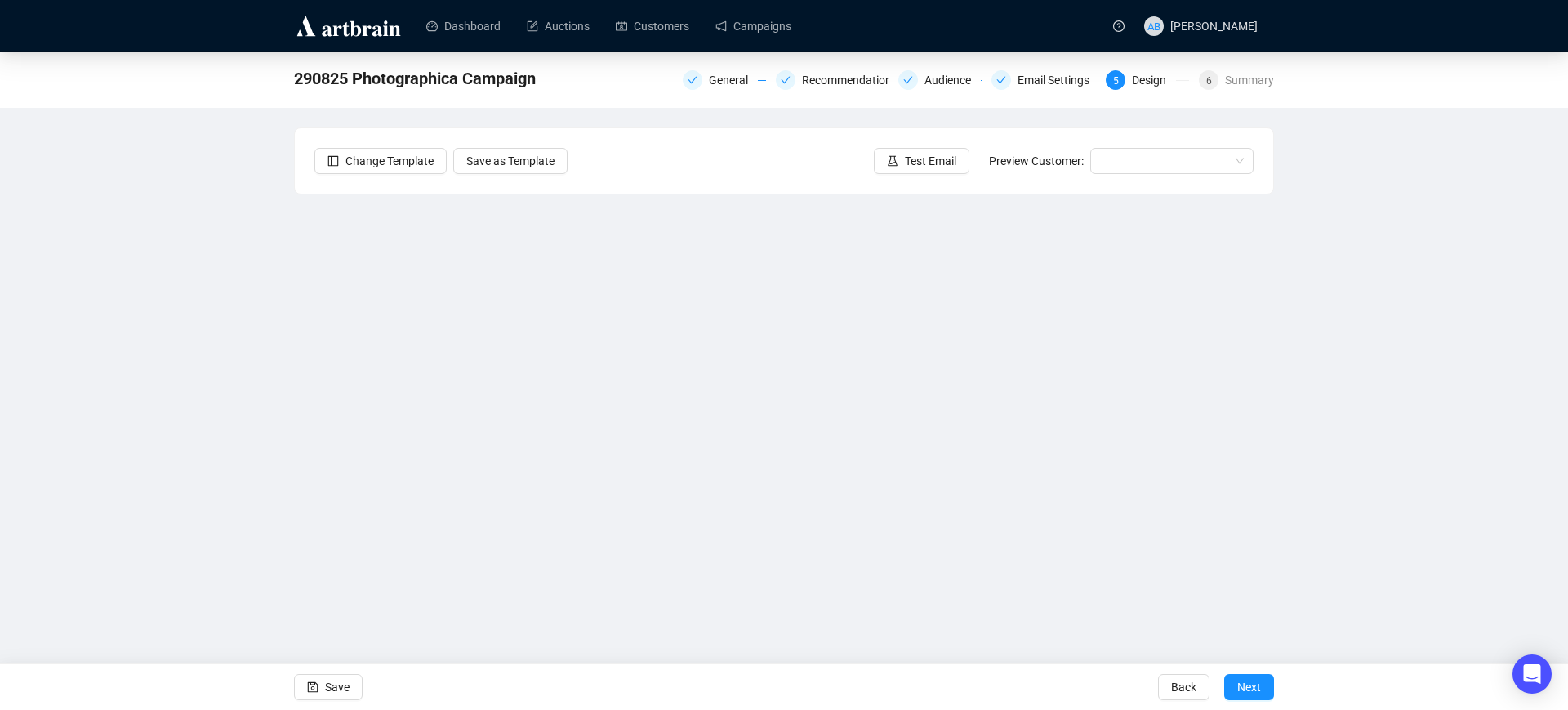
drag, startPoint x: 321, startPoint y: 689, endPoint x: 413, endPoint y: 629, distance: 109.8
click at [321, 688] on button "Save" at bounding box center [328, 687] width 69 height 26
